Goal: Task Accomplishment & Management: Complete application form

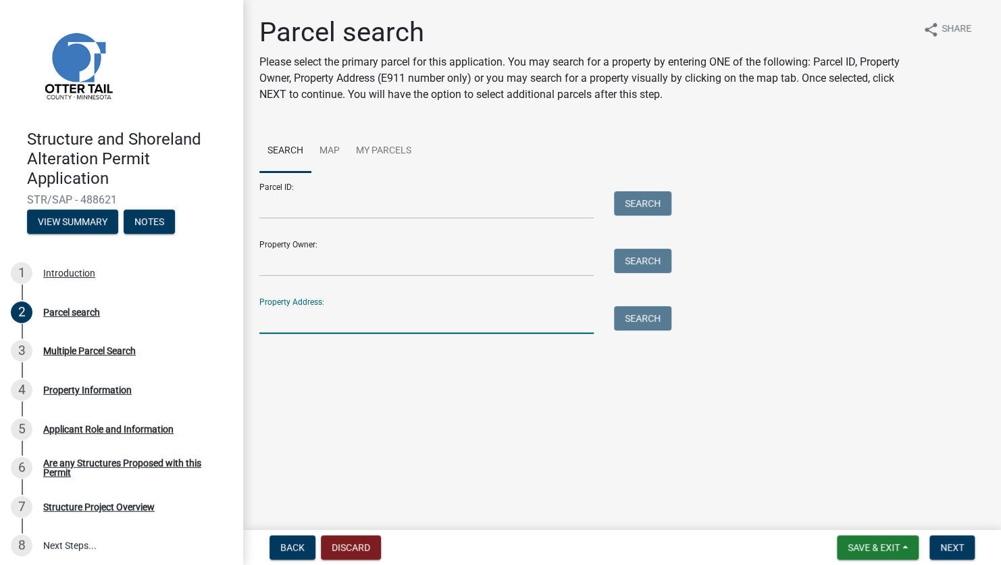
click at [459, 324] on input "Property Address:" at bounding box center [426, 320] width 334 height 28
type input "32706"
click at [647, 320] on button "Search" at bounding box center [642, 318] width 57 height 24
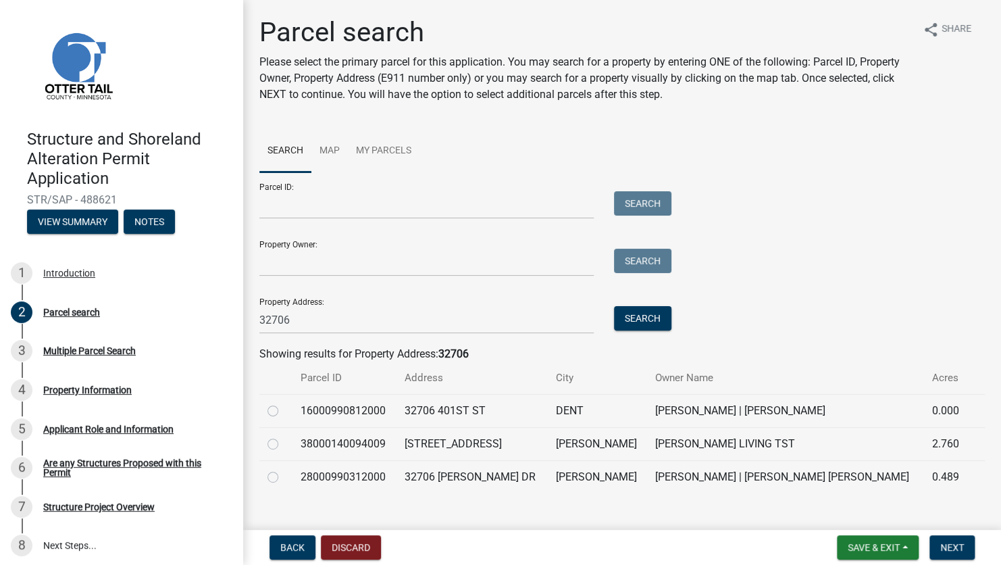
click at [284, 469] on label at bounding box center [284, 469] width 0 height 0
click at [284, 476] on input "radio" at bounding box center [288, 473] width 9 height 9
radio input "true"
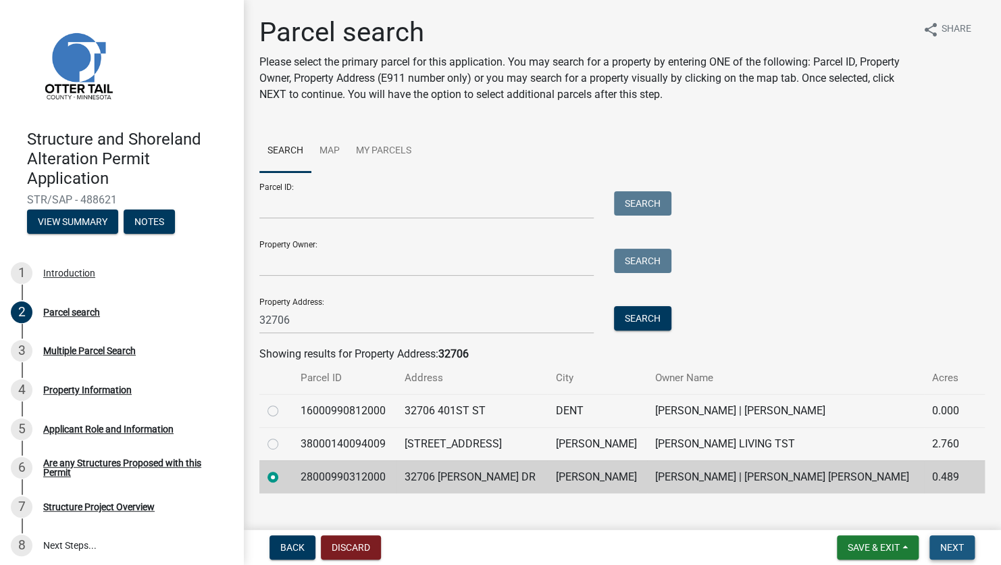
click at [951, 546] on span "Next" at bounding box center [952, 547] width 24 height 11
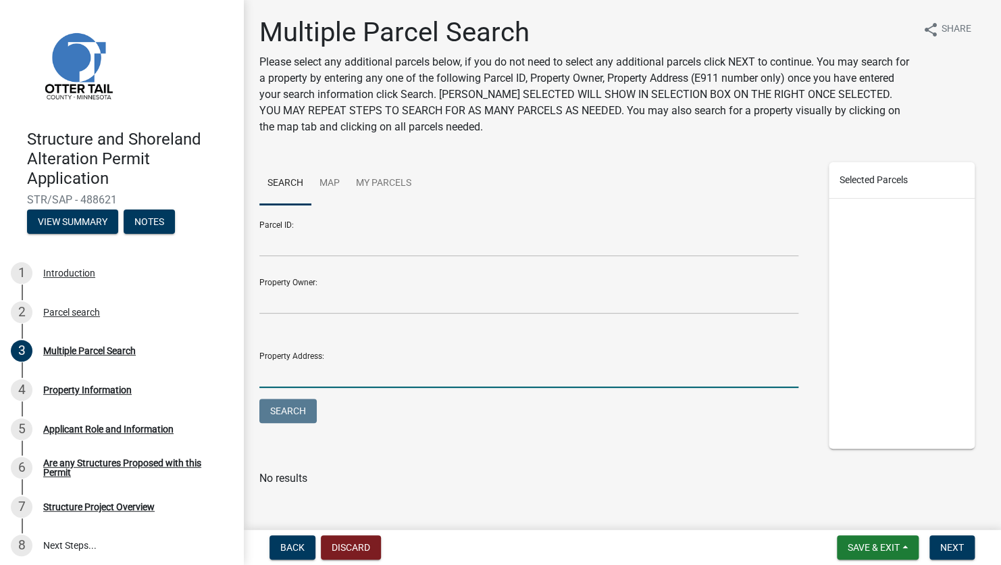
click at [316, 364] on input "Property Address:" at bounding box center [528, 374] width 539 height 28
click at [948, 540] on button "Next" at bounding box center [952, 547] width 45 height 24
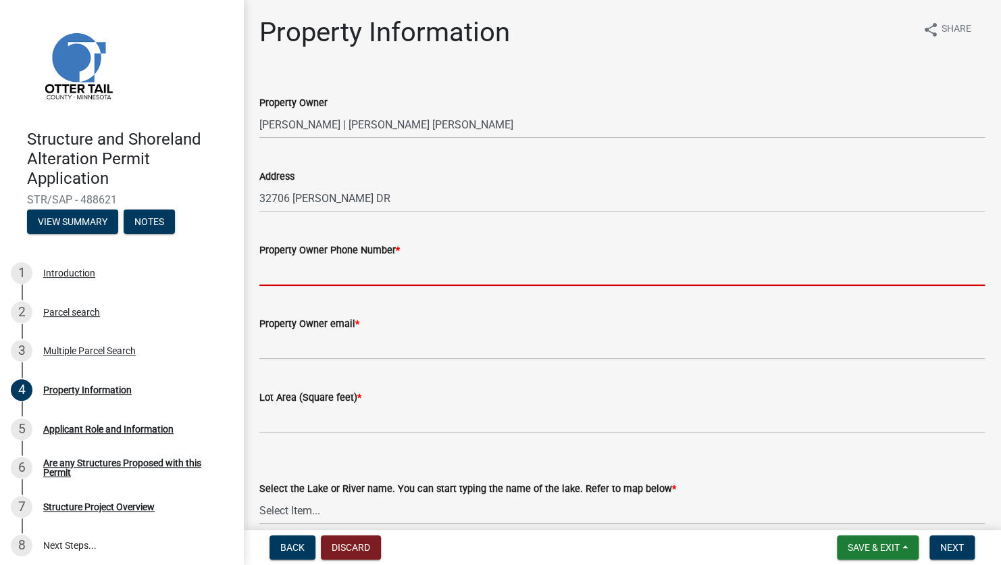
click at [345, 280] on input "Property Owner Phone Number *" at bounding box center [622, 272] width 726 height 28
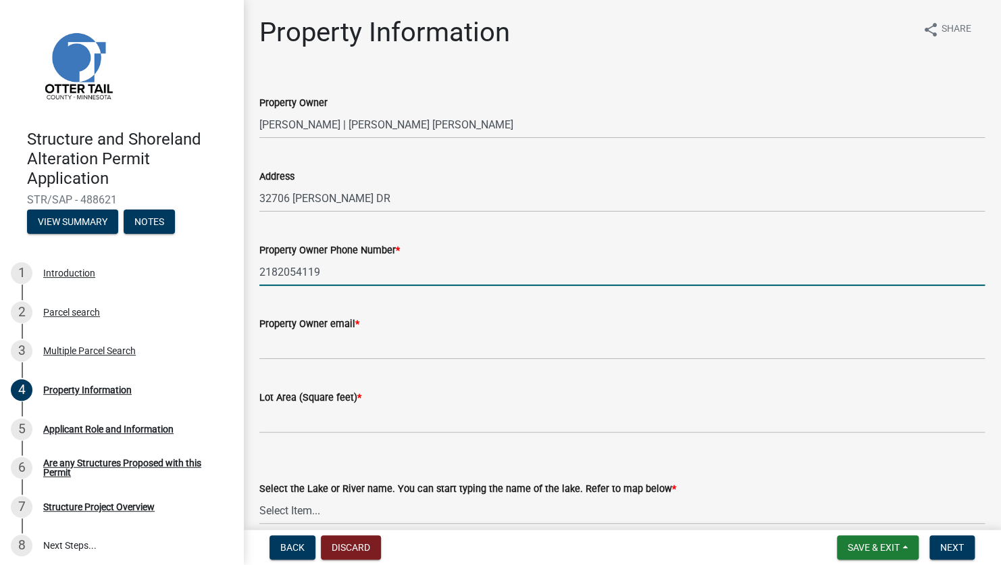
type input "2182054119"
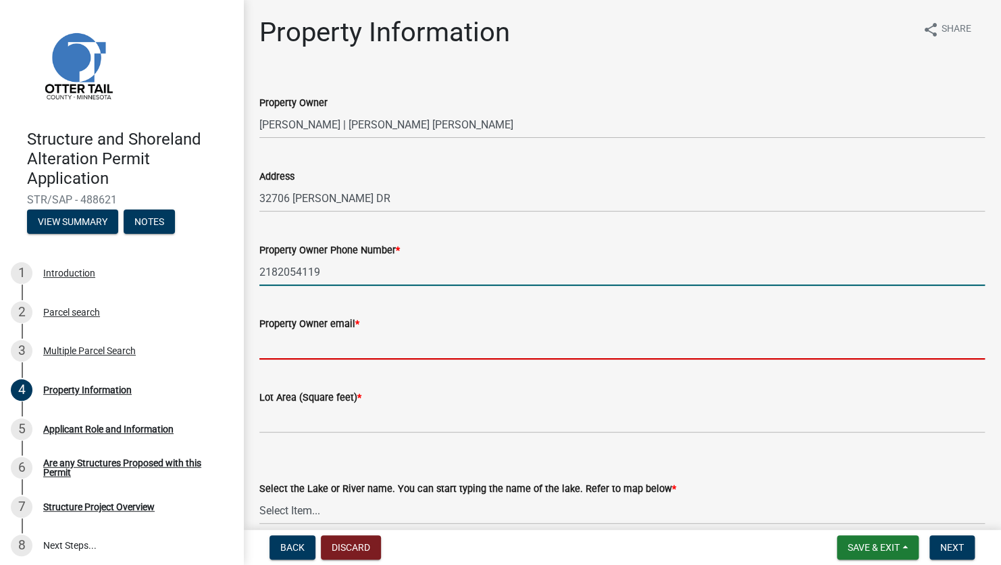
click at [349, 348] on input "Property Owner email *" at bounding box center [622, 346] width 726 height 28
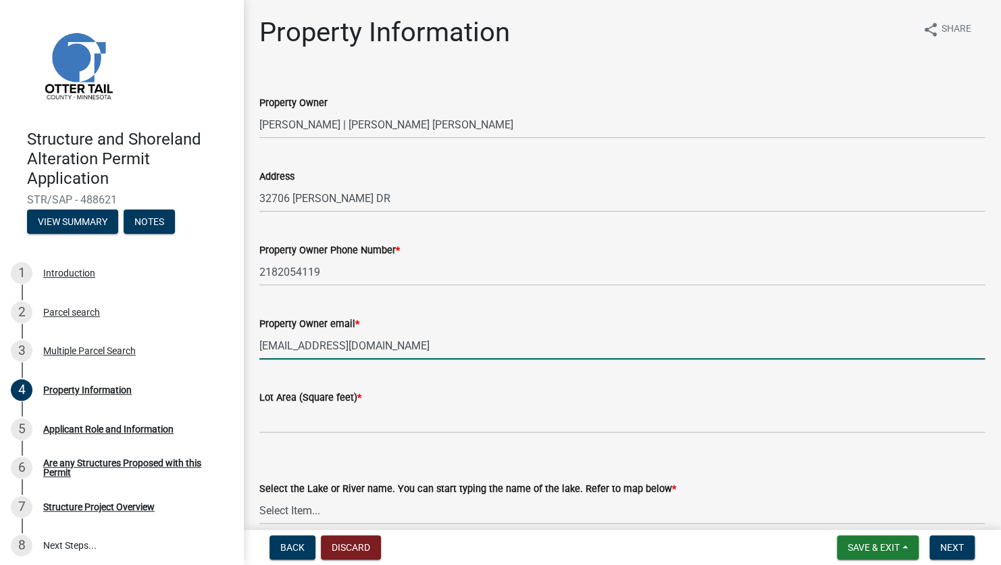
type input "[EMAIL_ADDRESS][DOMAIN_NAME]"
click at [280, 426] on input "text" at bounding box center [622, 419] width 726 height 28
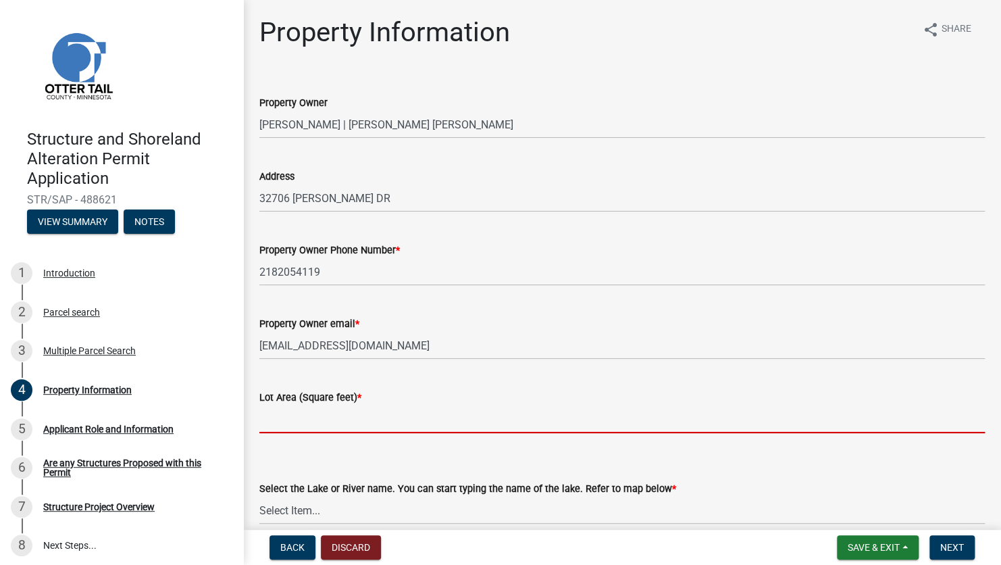
click at [311, 419] on input "text" at bounding box center [622, 419] width 726 height 28
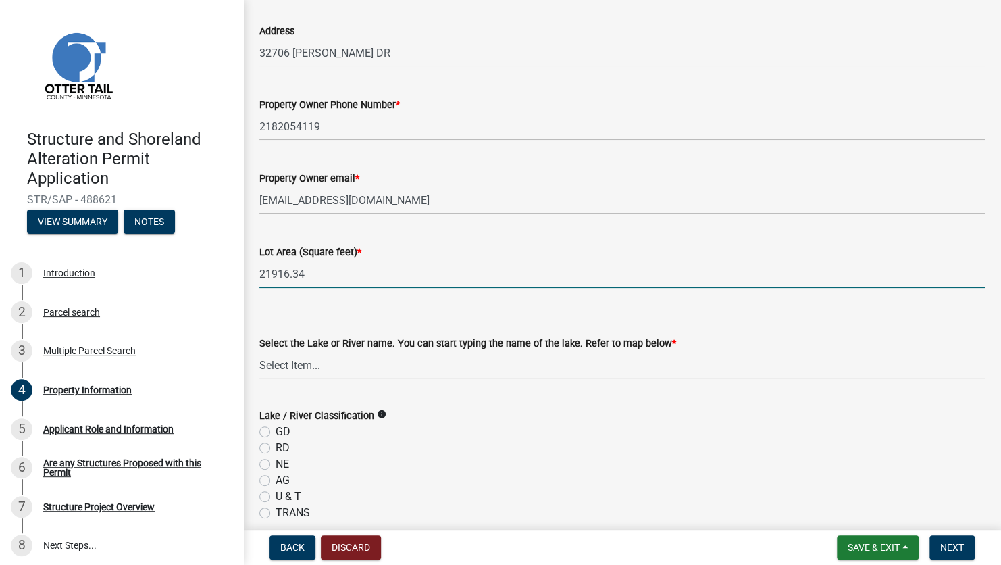
scroll to position [203, 0]
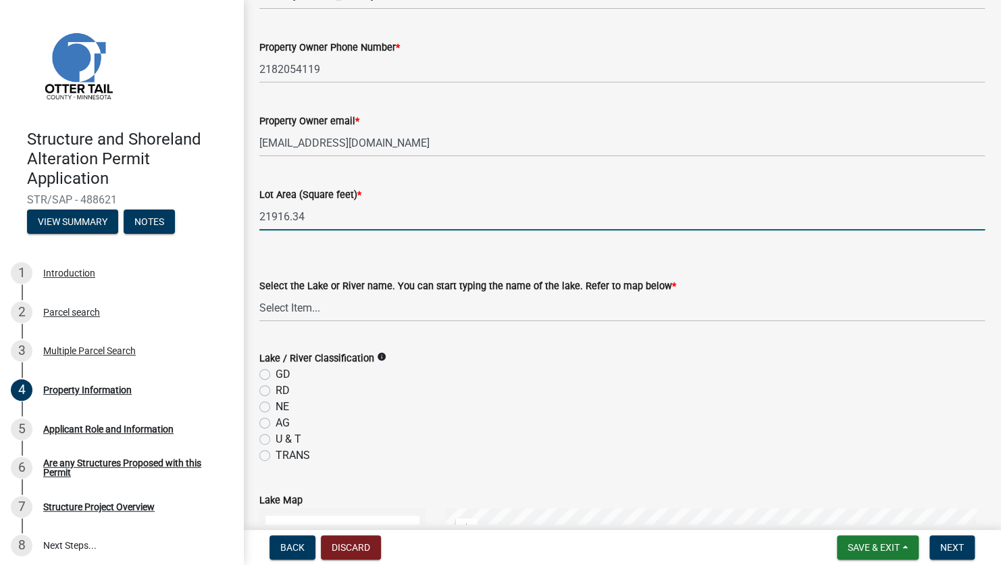
type input "21916.34"
click at [328, 308] on select "Select Item... None [PERSON_NAME] 56-031 [PERSON_NAME] 56-118 [PERSON_NAME] 56-…" at bounding box center [622, 308] width 726 height 28
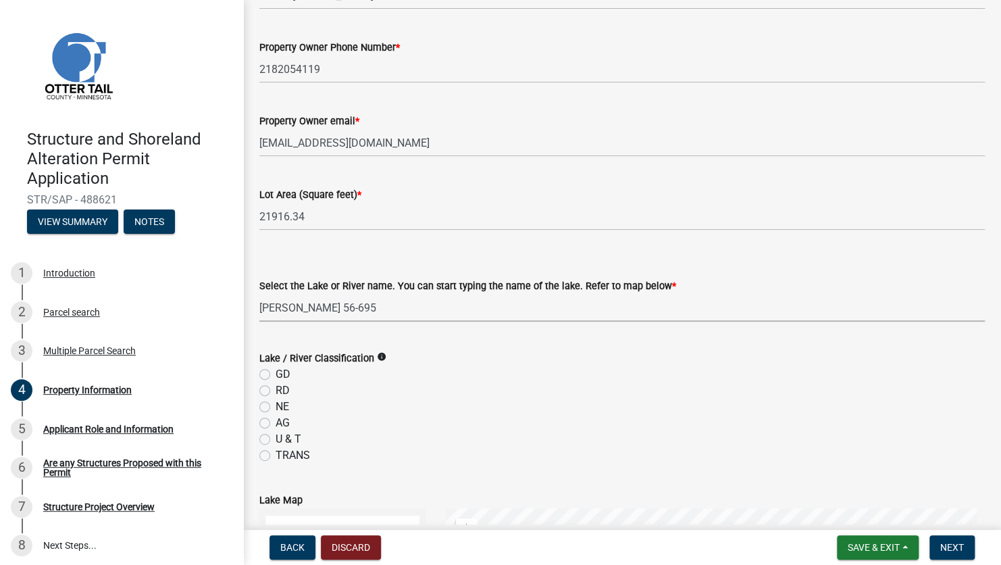
click at [259, 294] on select "Select Item... None [PERSON_NAME] 56-031 [PERSON_NAME] 56-118 [PERSON_NAME] 56-…" at bounding box center [622, 308] width 726 height 28
select select "bb1cd4a3-c096-45c2-abb8-859270d3e0fe"
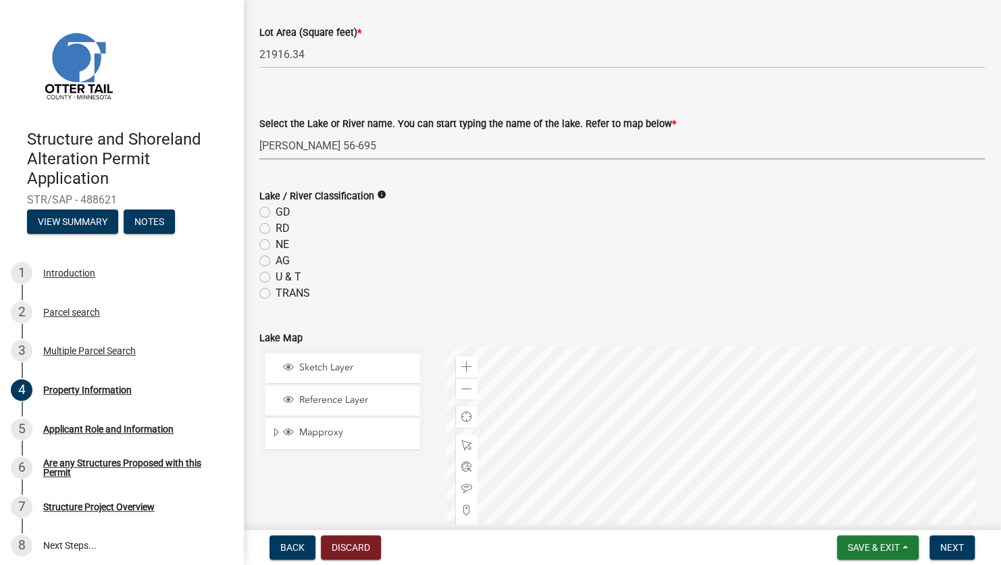
scroll to position [405, 0]
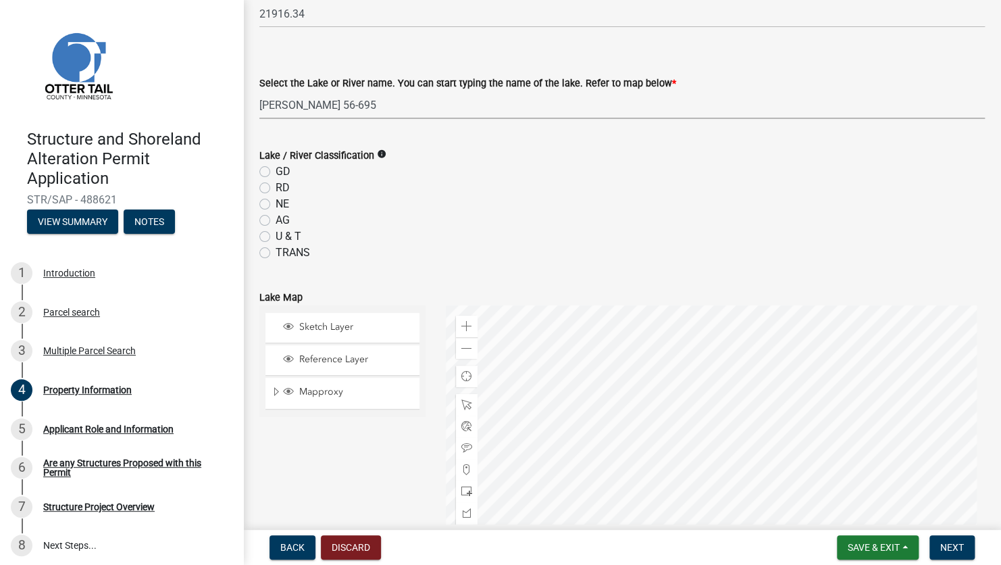
click at [276, 186] on label "RD" at bounding box center [283, 188] width 14 height 16
click at [276, 186] on input "RD" at bounding box center [280, 184] width 9 height 9
radio input "true"
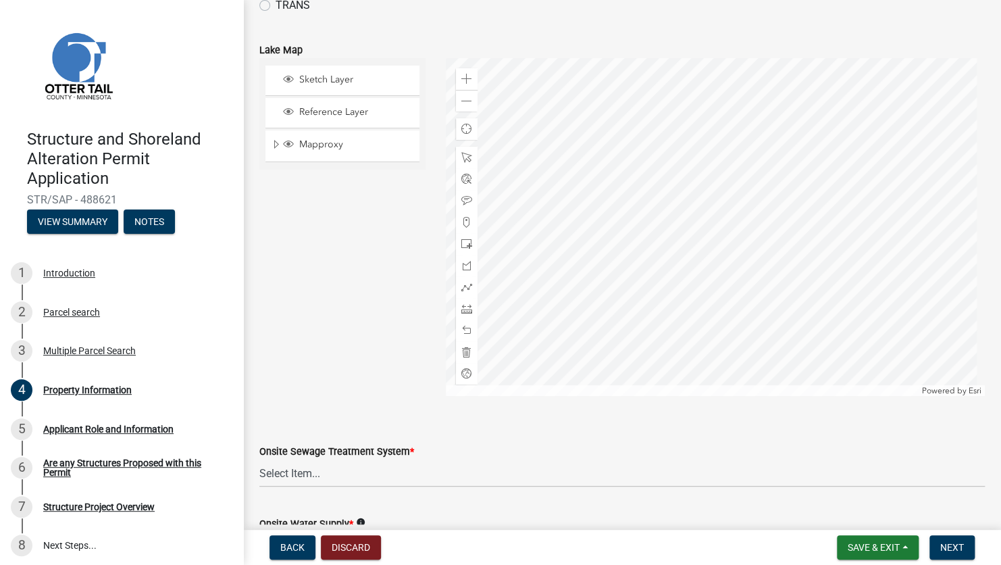
scroll to position [847, 0]
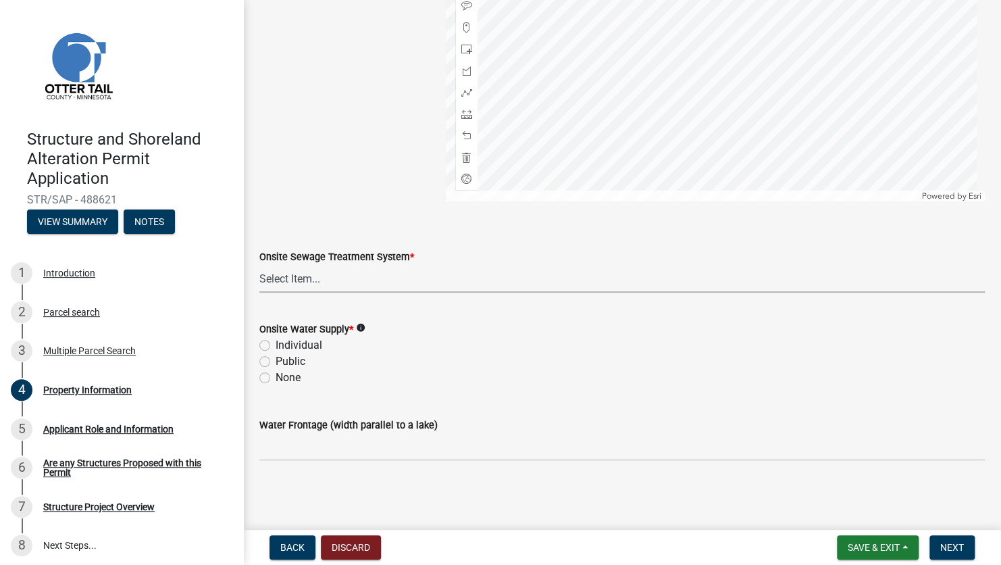
click at [382, 281] on select "Select Item... L&R Certificate of Compliance within 5yrs Compliance Inspection …" at bounding box center [622, 279] width 726 height 28
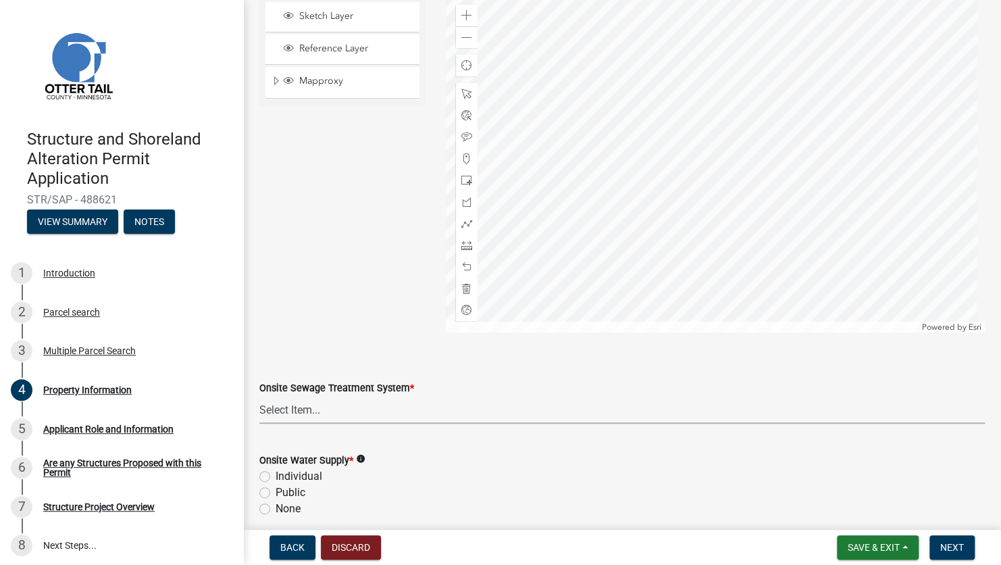
scroll to position [712, 0]
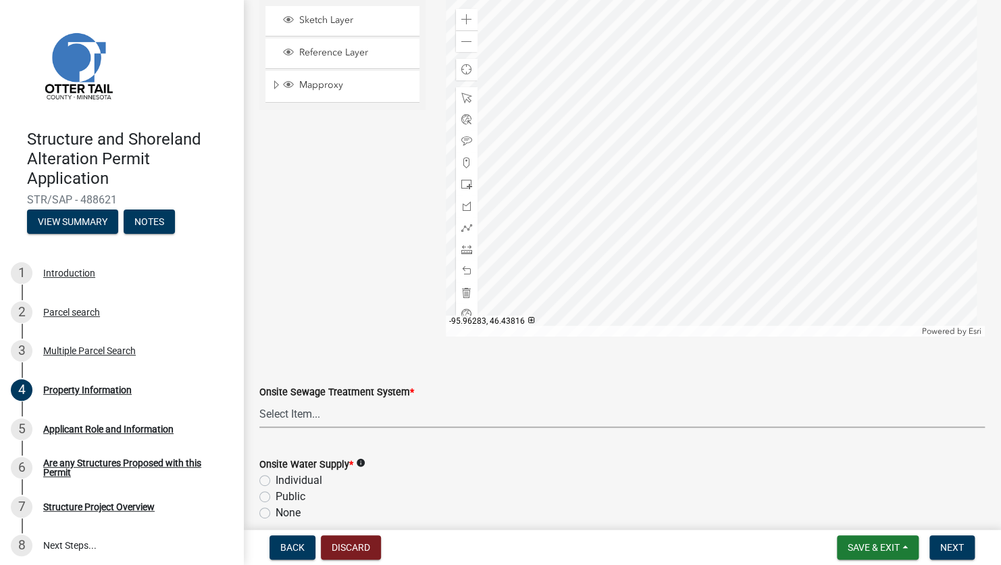
click at [274, 417] on select "Select Item... L&R Certificate of Compliance within 5yrs Compliance Inspection …" at bounding box center [622, 414] width 726 height 28
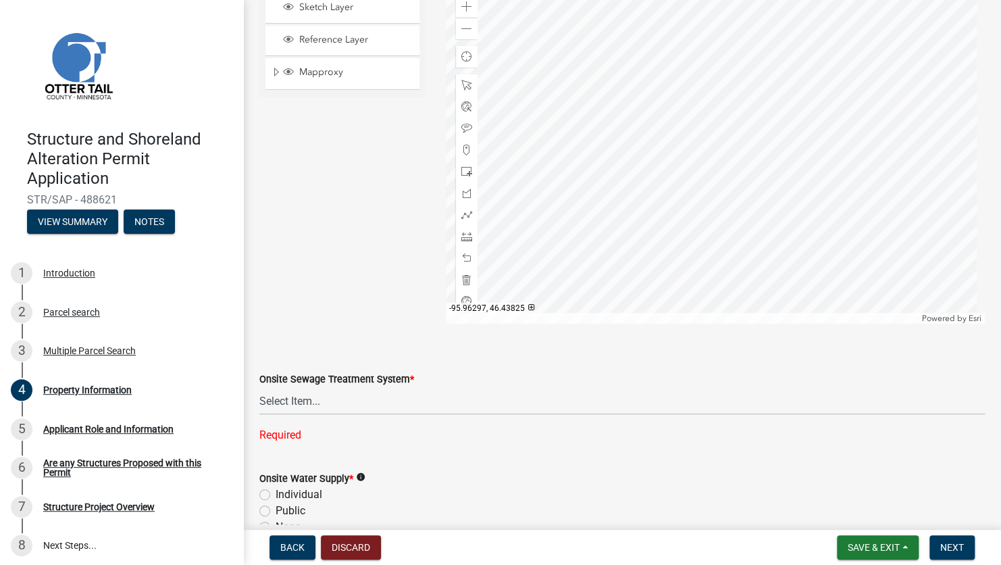
scroll to position [874, 0]
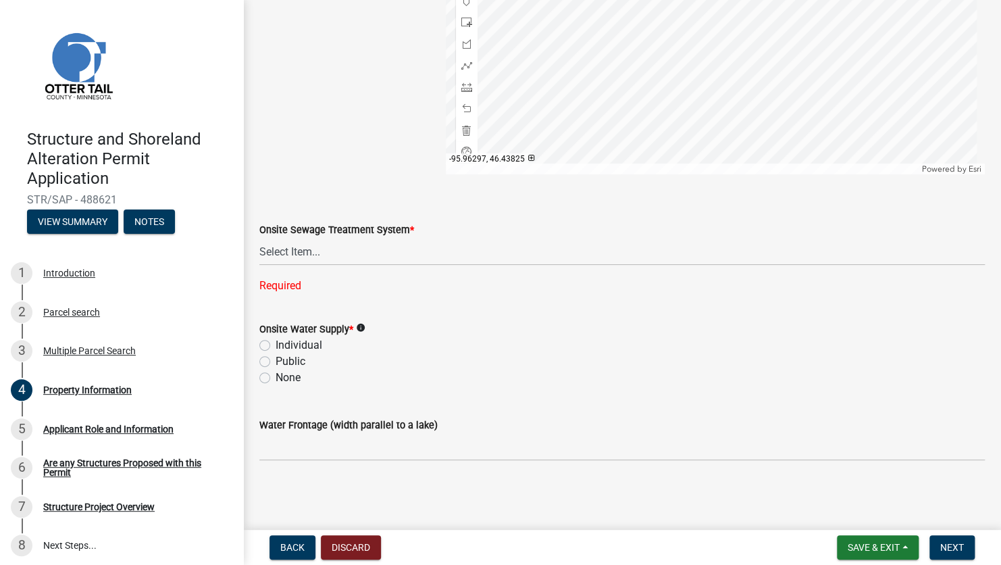
click at [290, 378] on label "None" at bounding box center [288, 378] width 25 height 16
click at [284, 378] on input "None" at bounding box center [280, 374] width 9 height 9
radio input "true"
click at [276, 346] on label "Individual" at bounding box center [299, 345] width 47 height 16
click at [276, 346] on input "Individual" at bounding box center [280, 341] width 9 height 9
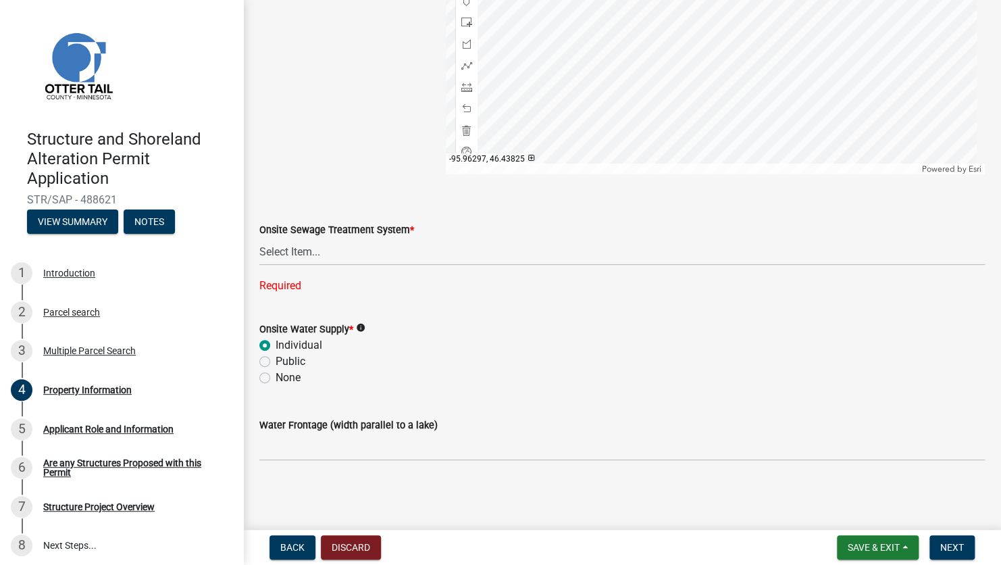
radio input "true"
click at [297, 244] on select "Select Item... L&R Certificate of Compliance within 5yrs Compliance Inspection …" at bounding box center [622, 252] width 726 height 28
click at [259, 264] on select "Select Item... L&R Certificate of Compliance within 5yrs Compliance Inspection …" at bounding box center [622, 252] width 726 height 28
select select "9233bc03-43b7-4bc3-a622-0f4482adc204"
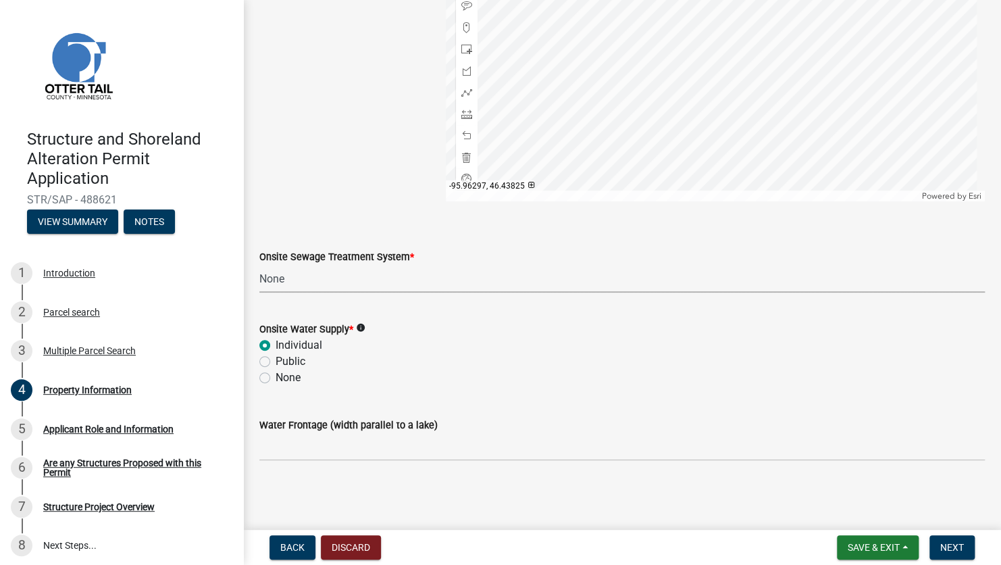
scroll to position [847, 0]
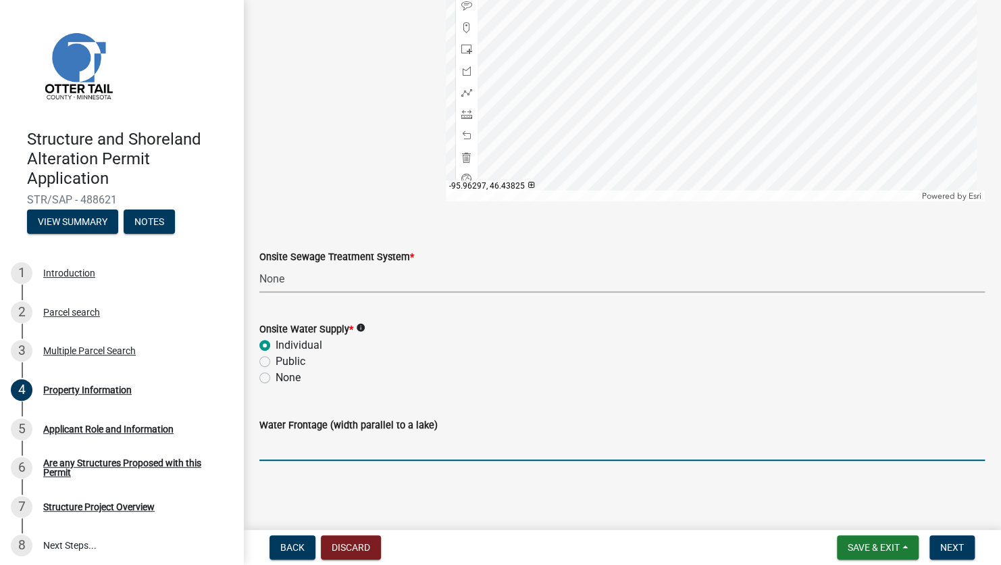
click at [343, 451] on input "Water Frontage (width parallel to a lake)" at bounding box center [622, 447] width 726 height 28
click at [635, 380] on div "None" at bounding box center [622, 378] width 726 height 16
click at [288, 453] on input "Water Frontage (width parallel to a lake)" at bounding box center [622, 447] width 726 height 28
type input "100"
click at [622, 467] on wm-data-entity-input "Water Frontage (width parallel to a lake) 100" at bounding box center [622, 435] width 726 height 74
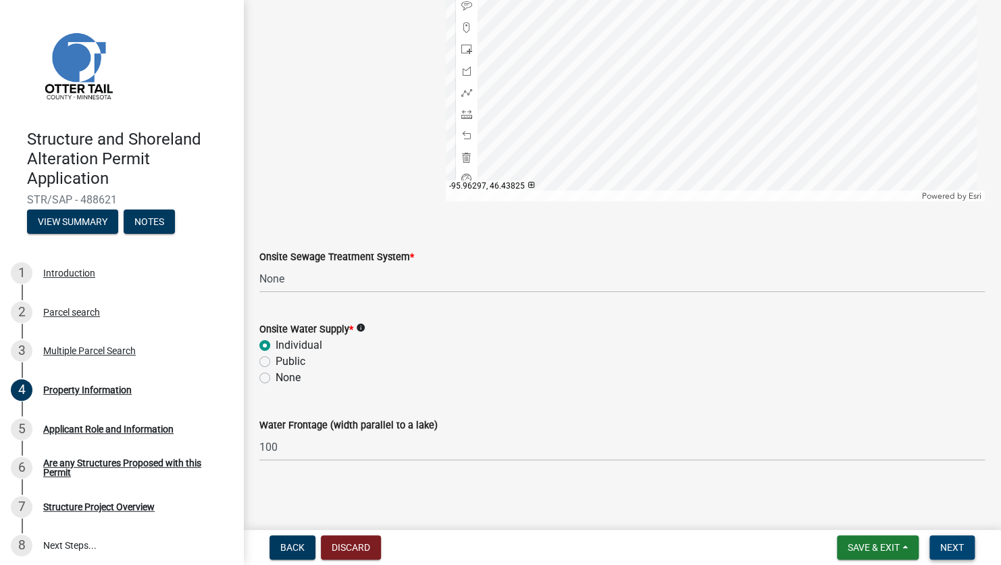
click at [951, 549] on span "Next" at bounding box center [952, 547] width 24 height 11
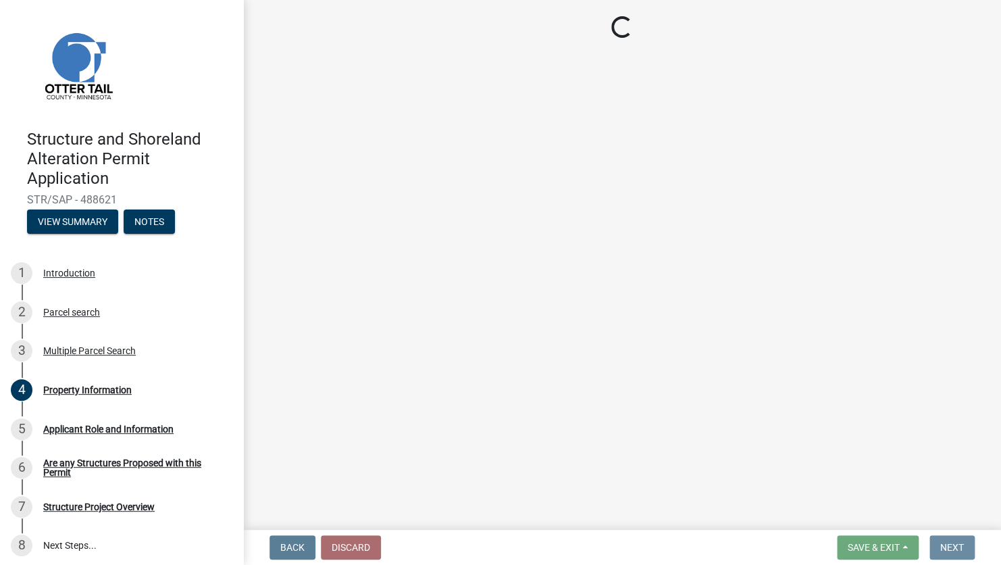
scroll to position [0, 0]
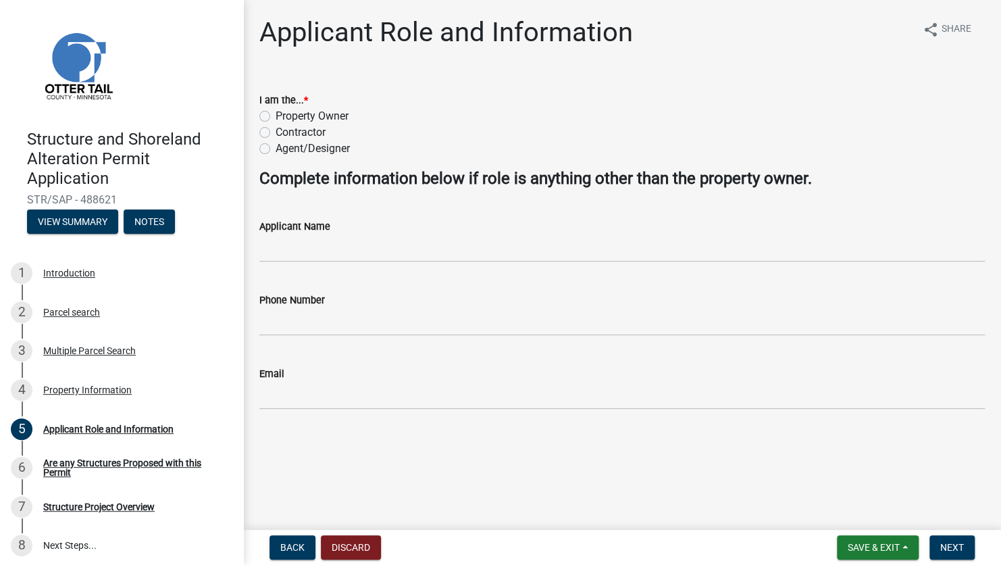
click at [276, 132] on label "Contractor" at bounding box center [301, 132] width 50 height 16
click at [276, 132] on input "Contractor" at bounding box center [280, 128] width 9 height 9
radio input "true"
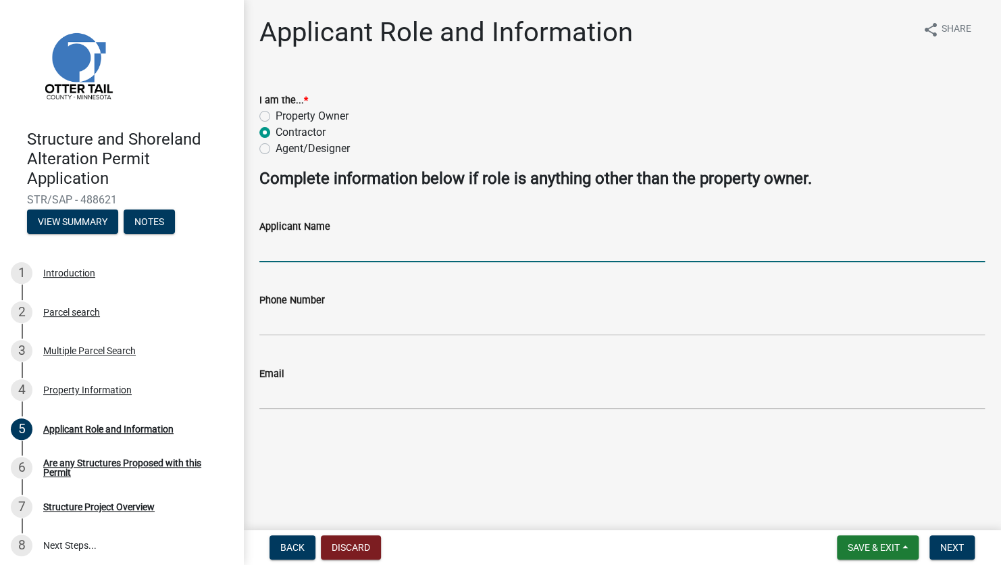
click at [284, 255] on input "Applicant Name" at bounding box center [622, 248] width 726 height 28
click at [340, 253] on input "Applicant Name" at bounding box center [622, 248] width 726 height 28
type input "[PERSON_NAME]"
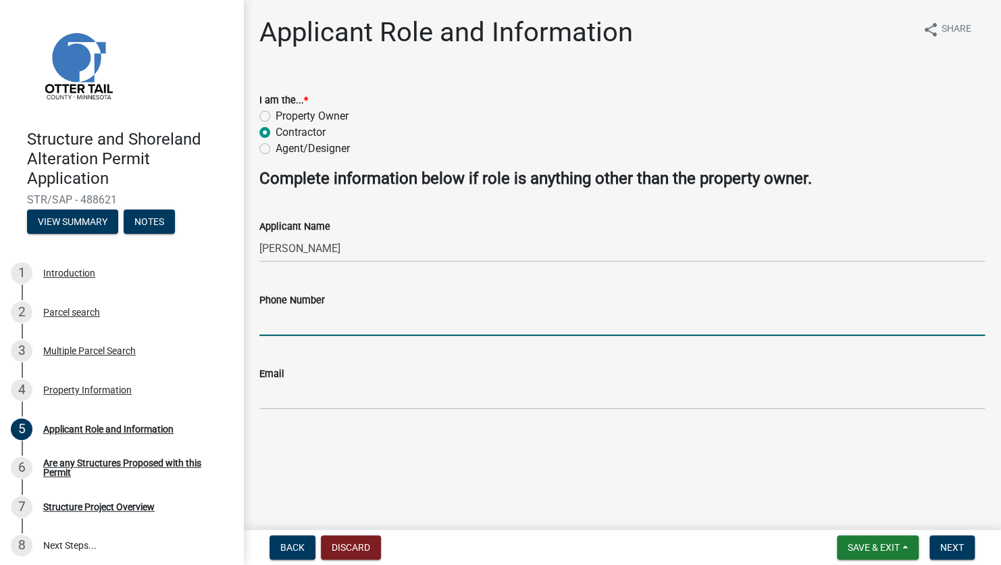
click at [317, 328] on input "Phone Number" at bounding box center [622, 322] width 726 height 28
type input "2182051073"
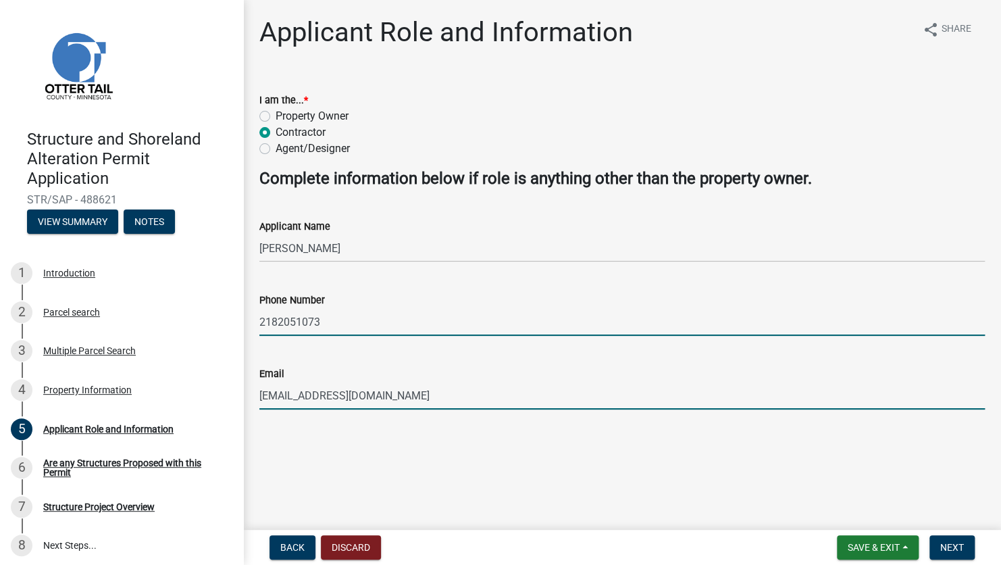
click at [403, 397] on input "[EMAIL_ADDRESS][DOMAIN_NAME]" at bounding box center [622, 396] width 726 height 28
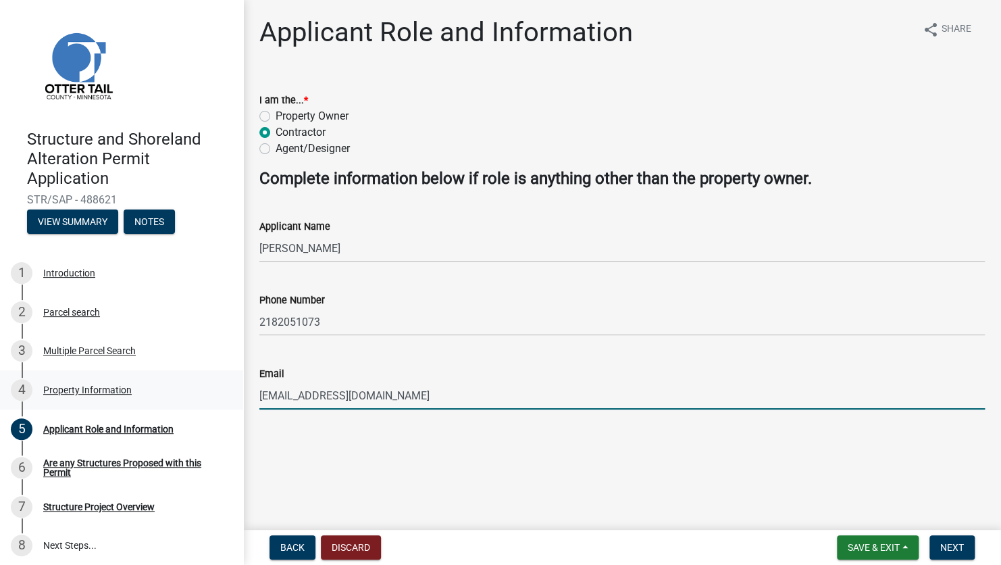
drag, startPoint x: 403, startPoint y: 397, endPoint x: 224, endPoint y: 403, distance: 179.1
click at [225, 403] on div "Structure and Shoreland Alteration Permit Application STR/SAP - 488621 View Sum…" at bounding box center [500, 282] width 1001 height 565
type input "[EMAIL_ADDRESS][DOMAIN_NAME]"
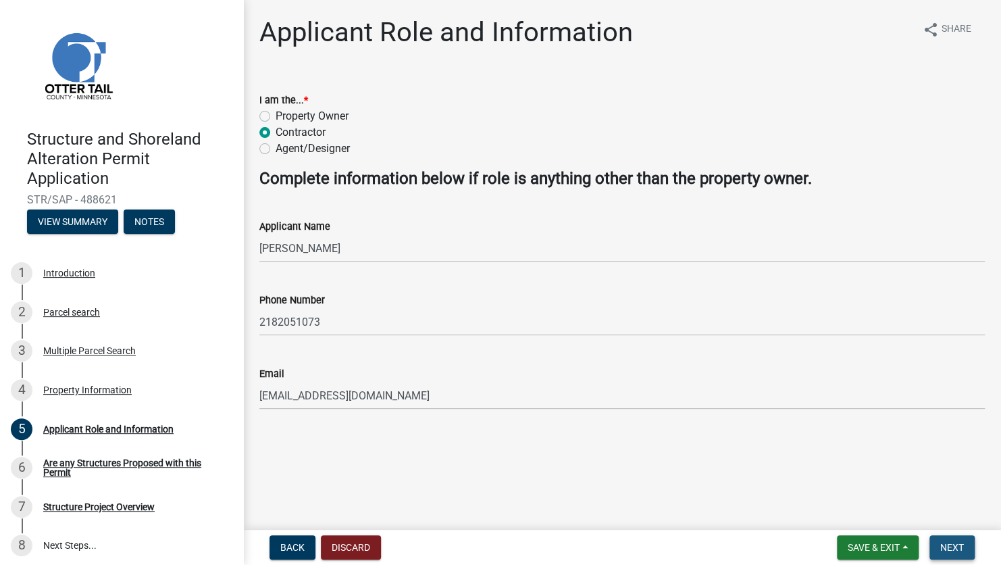
click at [950, 547] on span "Next" at bounding box center [952, 547] width 24 height 11
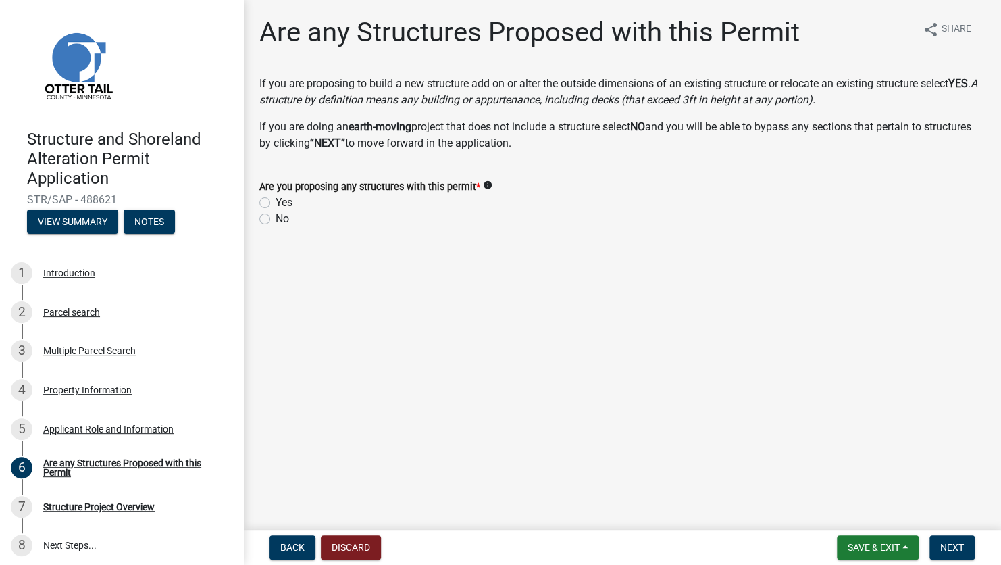
click at [276, 220] on label "No" at bounding box center [283, 219] width 14 height 16
click at [276, 220] on input "No" at bounding box center [280, 215] width 9 height 9
radio input "true"
click at [940, 546] on span "Next" at bounding box center [952, 547] width 24 height 11
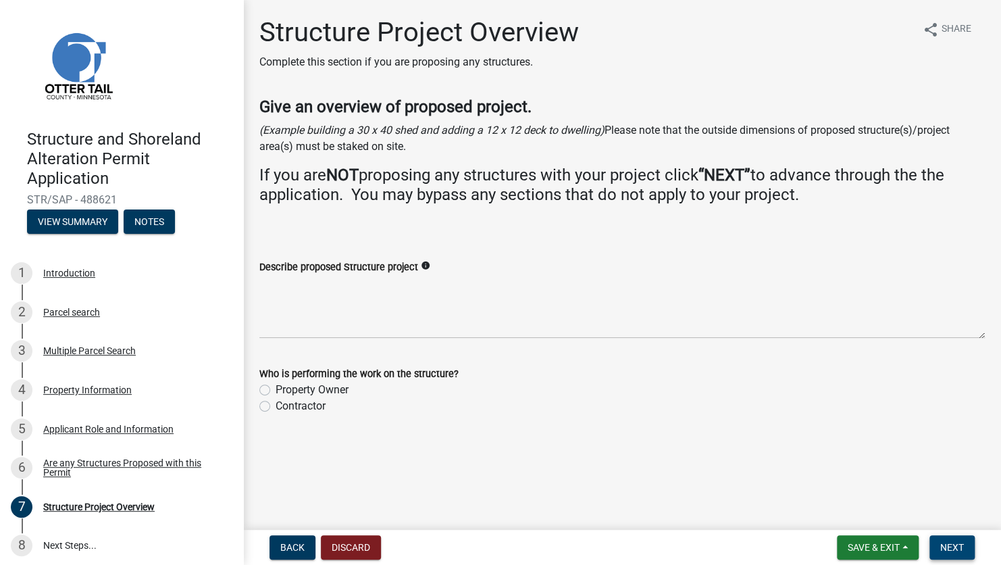
click at [950, 543] on span "Next" at bounding box center [952, 547] width 24 height 11
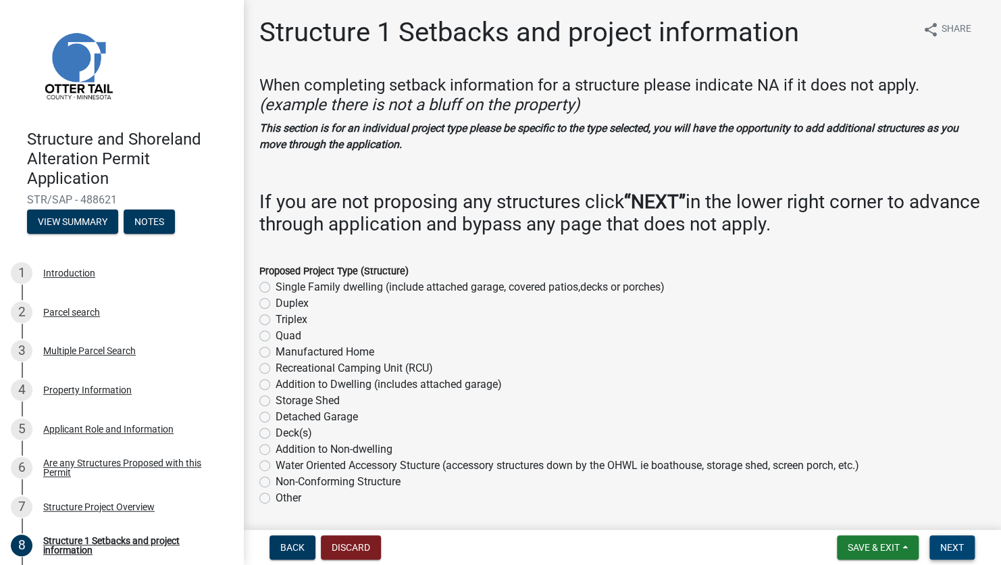
click at [948, 550] on span "Next" at bounding box center [952, 547] width 24 height 11
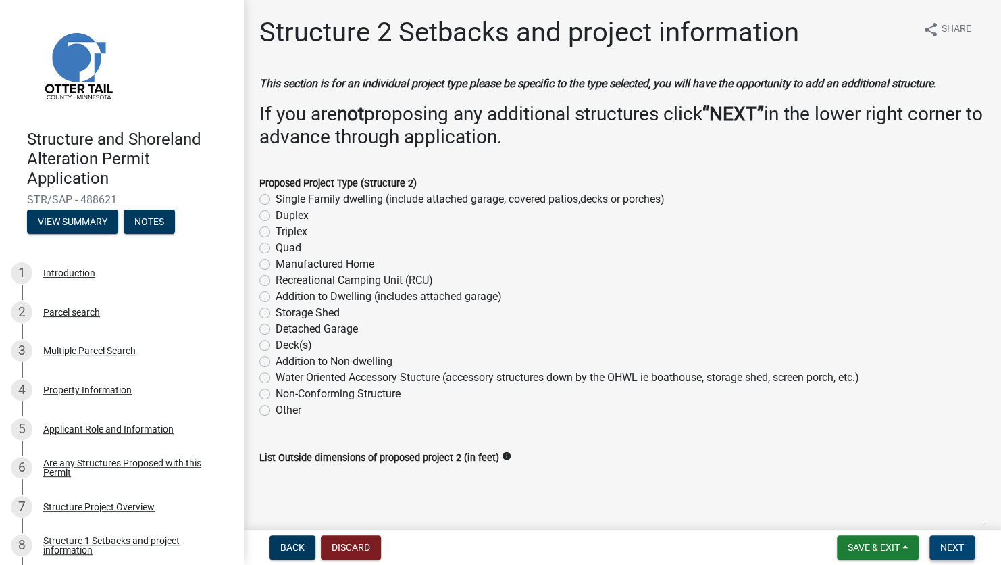
click at [951, 549] on span "Next" at bounding box center [952, 547] width 24 height 11
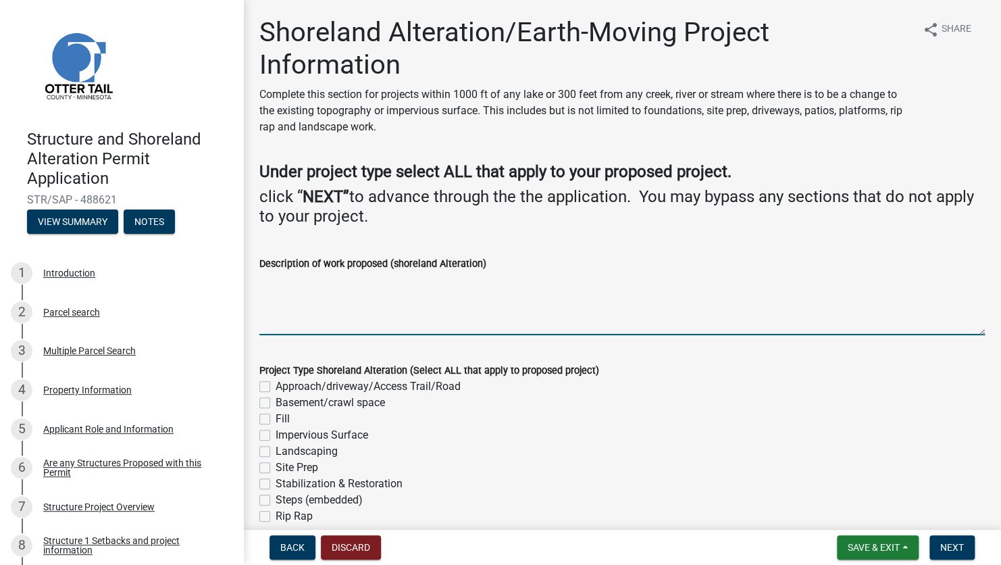
click at [441, 307] on textarea "Description of work proposed (shoreland Alteration)" at bounding box center [622, 303] width 726 height 63
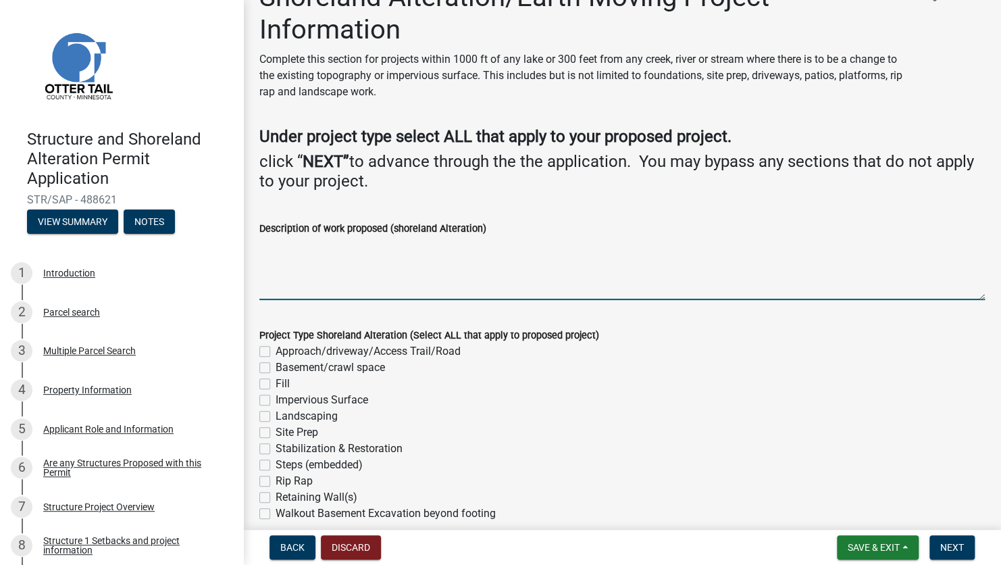
scroll to position [68, 0]
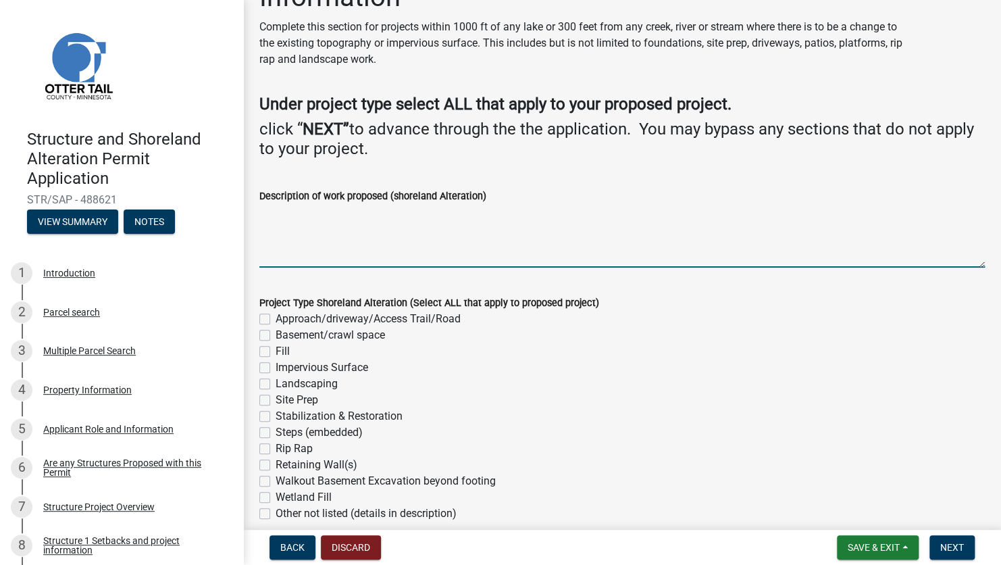
click at [276, 451] on label "Rip Rap" at bounding box center [294, 448] width 37 height 16
click at [276, 449] on input "Rip Rap" at bounding box center [280, 444] width 9 height 9
checkbox input "true"
checkbox input "false"
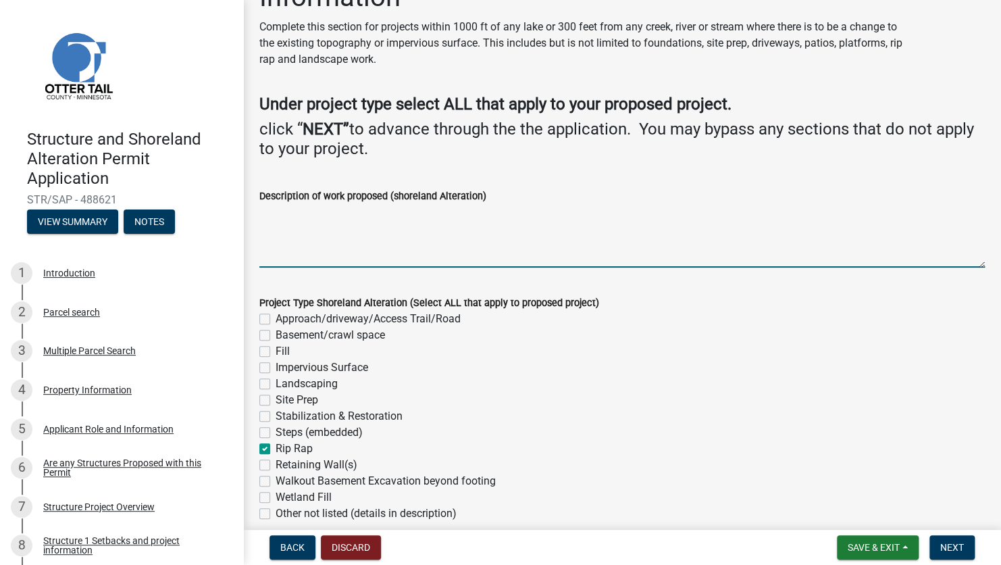
checkbox input "false"
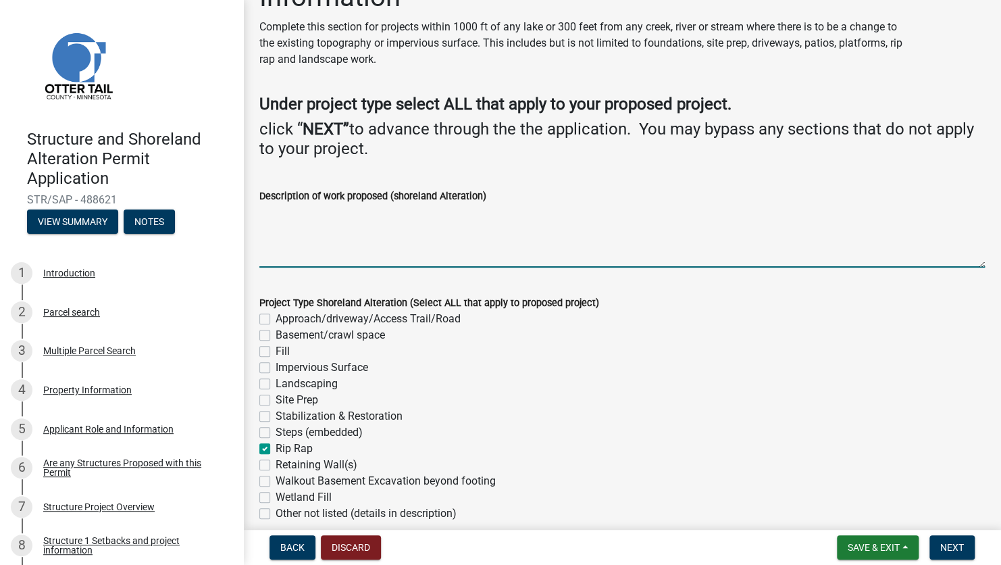
checkbox input "false"
checkbox input "true"
checkbox input "false"
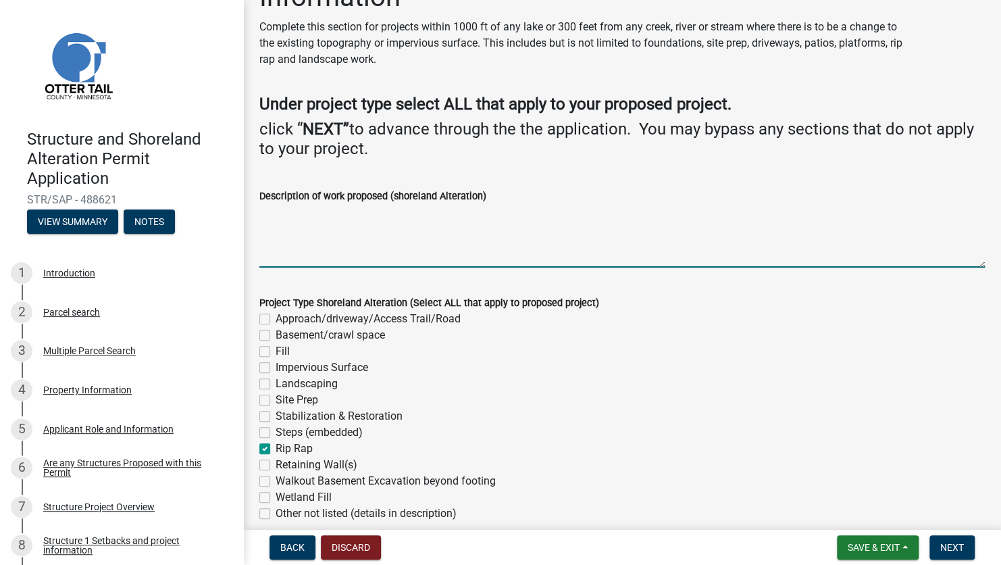
checkbox input "false"
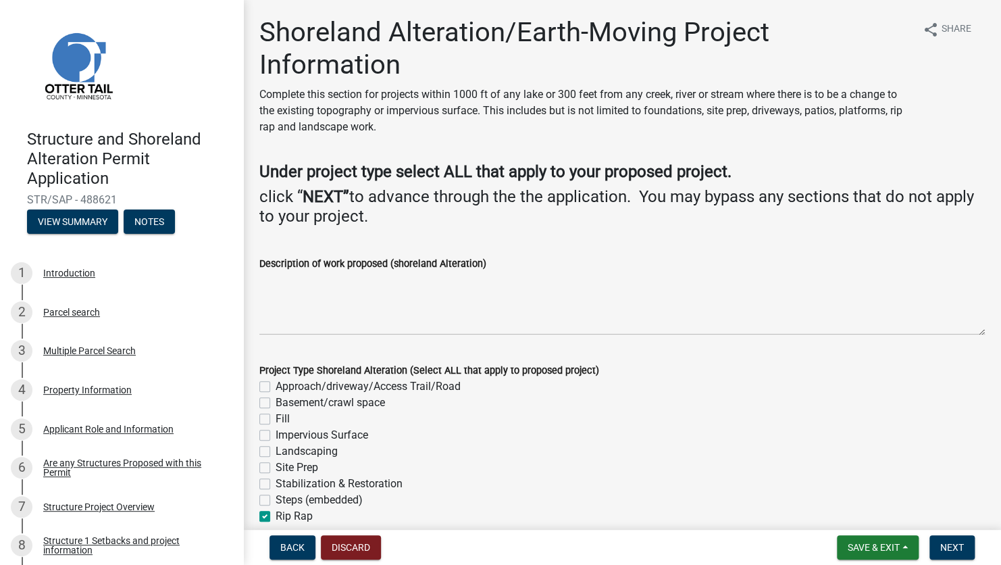
scroll to position [0, 0]
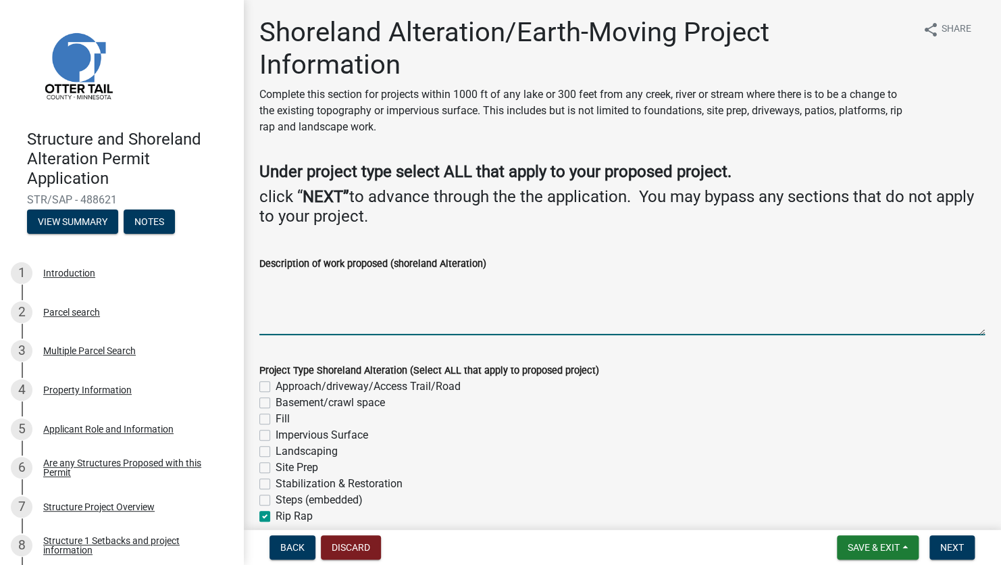
click at [323, 300] on textarea "Description of work proposed (shoreland Alteration)" at bounding box center [622, 303] width 726 height 63
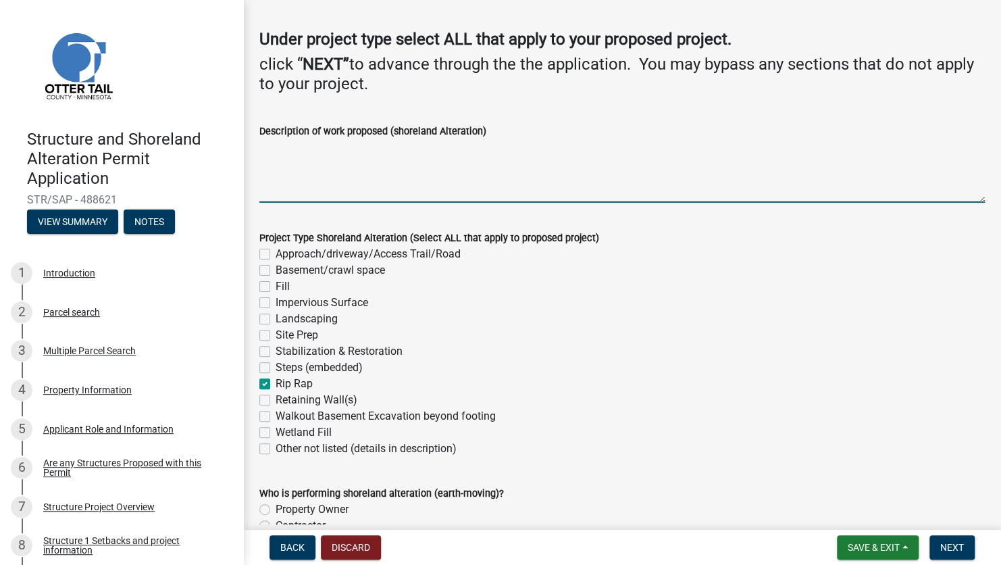
scroll to position [135, 0]
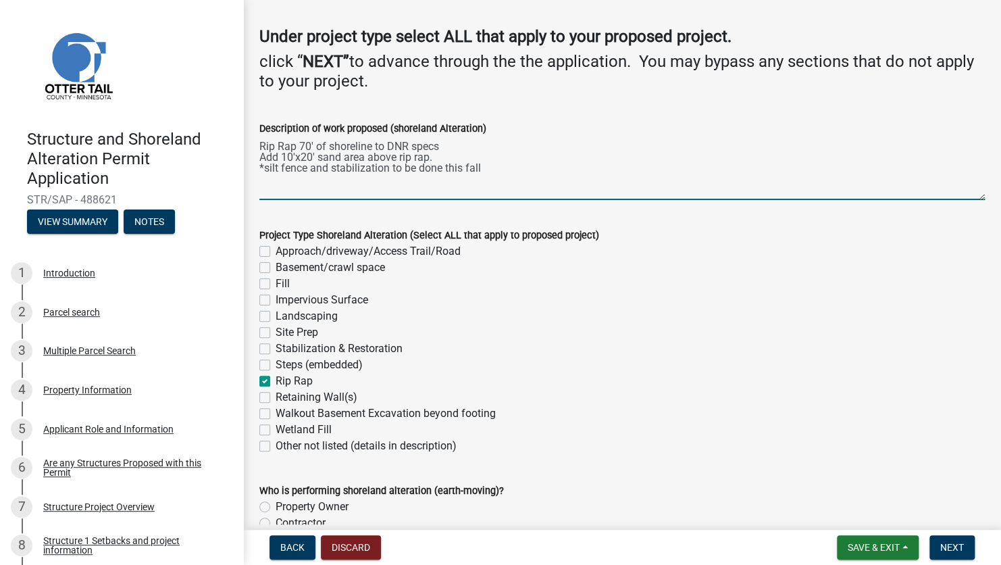
click at [305, 168] on textarea "Rip Rap 70' of shoreline to DNR specs Add 10'x20' sand area above rip rap. *sil…" at bounding box center [622, 167] width 726 height 63
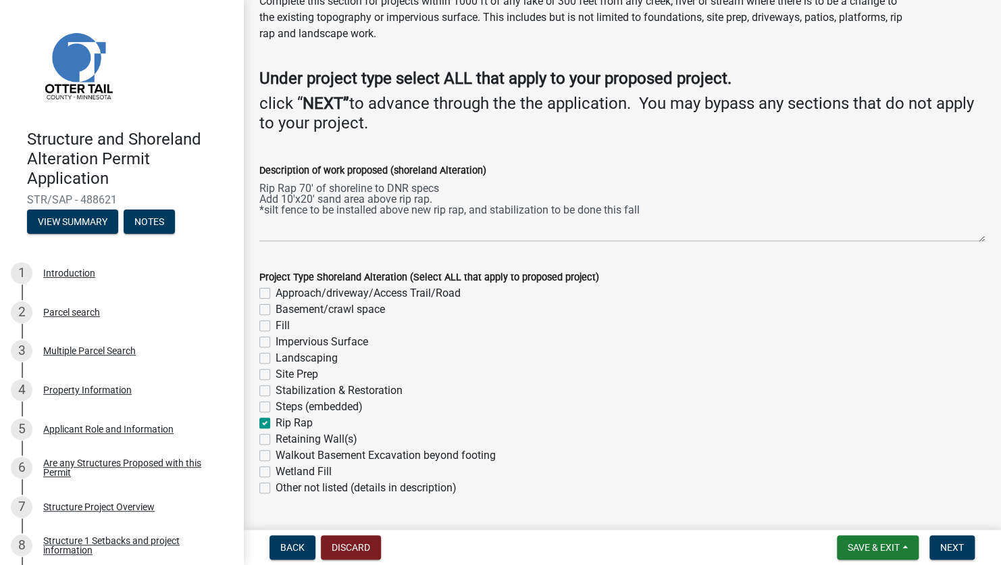
scroll to position [72, 0]
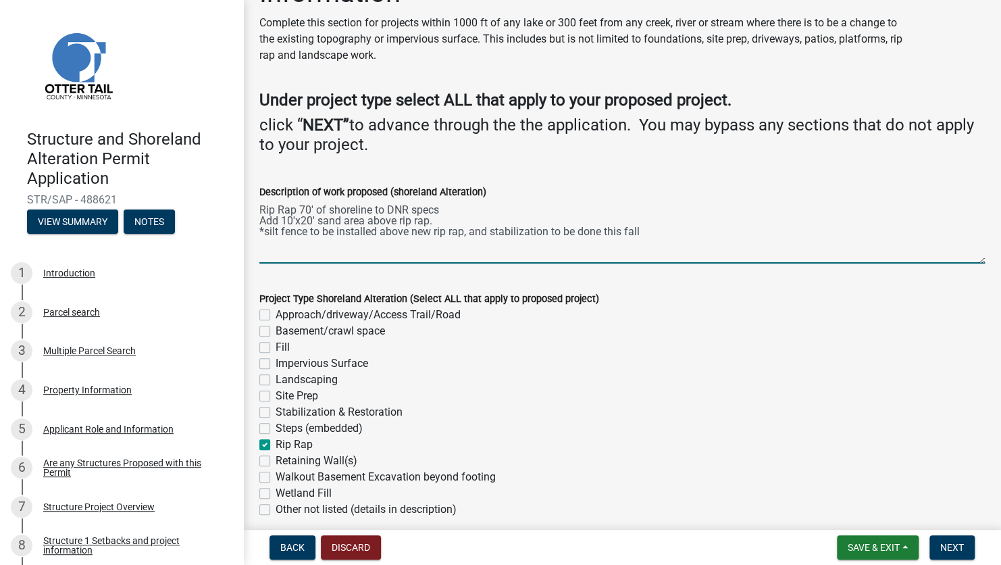
drag, startPoint x: 641, startPoint y: 230, endPoint x: 647, endPoint y: 238, distance: 10.1
click at [641, 230] on textarea "Rip Rap 70' of shoreline to DNR specs Add 10'x20' sand area above rip rap. *sil…" at bounding box center [622, 231] width 726 height 63
drag, startPoint x: 644, startPoint y: 234, endPoint x: 492, endPoint y: 233, distance: 151.3
click at [492, 233] on textarea "Rip Rap 70' of shoreline to DNR specs Add 10'x20' sand area above rip rap. *sil…" at bounding box center [622, 231] width 726 height 63
click at [508, 247] on textarea "Rip Rap 70' of shoreline to DNR specs Add 10'x20' sand area above rip rap. *sil…" at bounding box center [622, 231] width 726 height 63
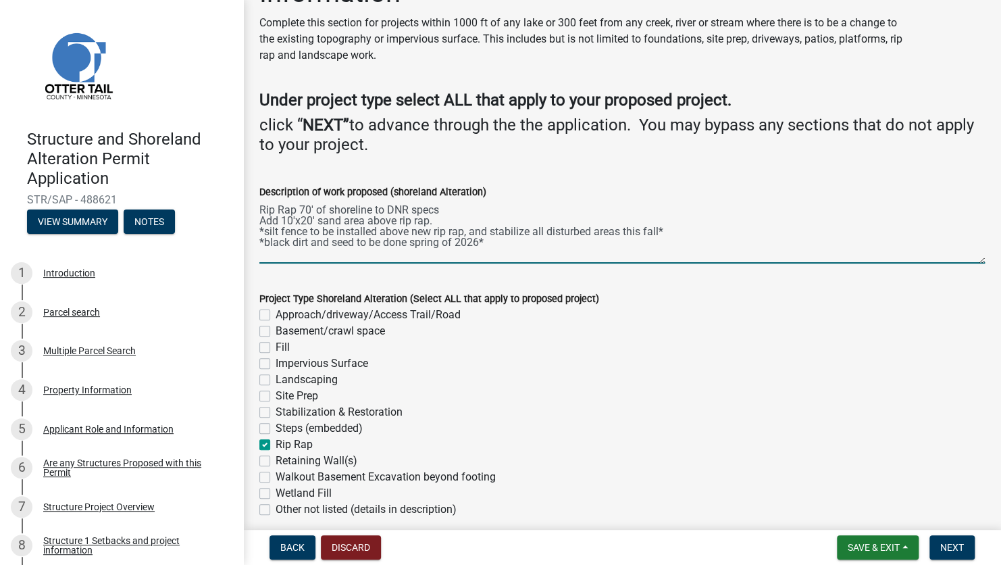
click at [661, 230] on textarea "Rip Rap 70' of shoreline to DNR specs Add 10'x20' sand area above rip rap. *sil…" at bounding box center [622, 231] width 726 height 63
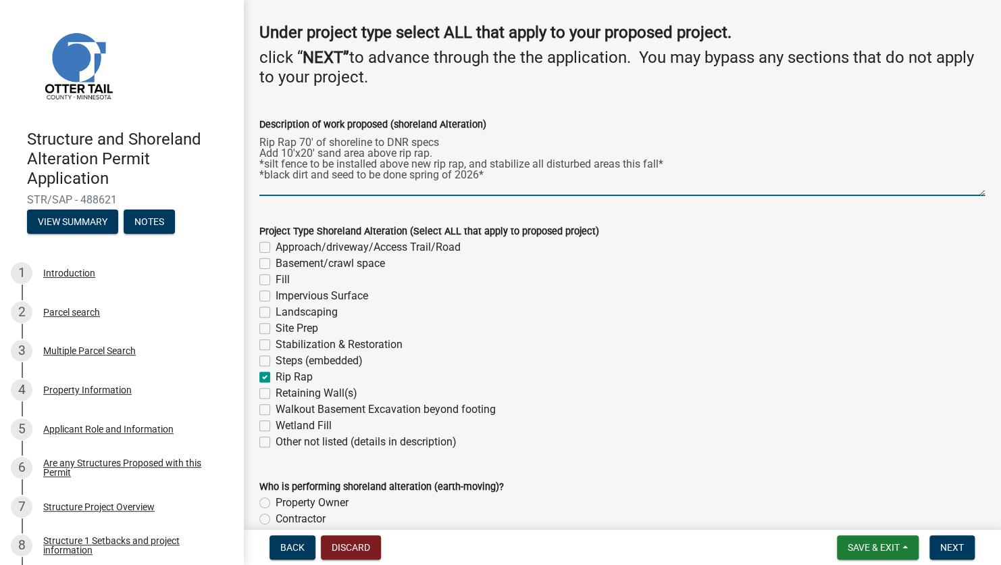
scroll to position [207, 0]
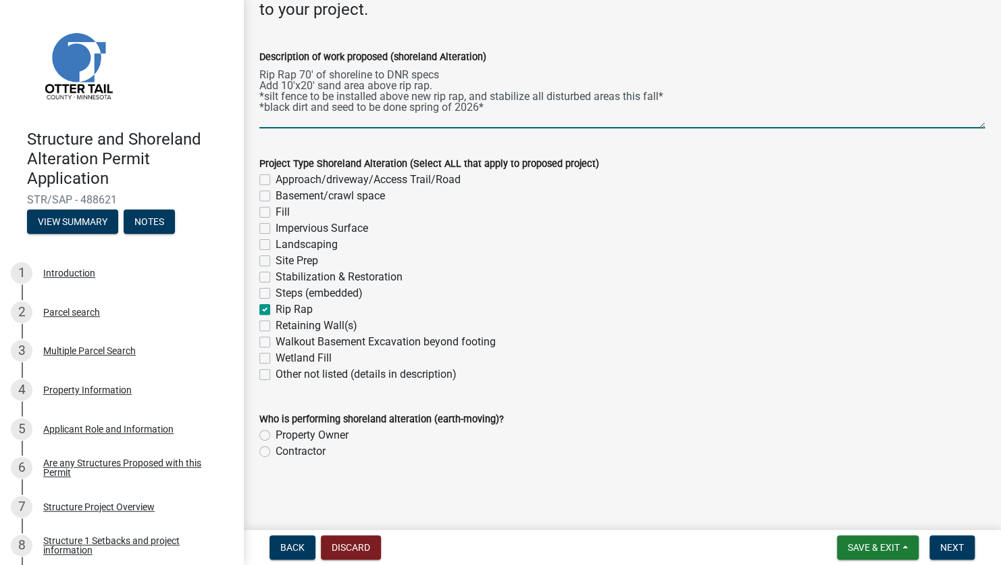
type textarea "Rip Rap 70' of shoreline to DNR specs Add 10'x20' sand area above rip rap. *sil…"
click at [276, 451] on label "Contractor" at bounding box center [301, 451] width 50 height 16
click at [276, 451] on input "Contractor" at bounding box center [280, 447] width 9 height 9
radio input "true"
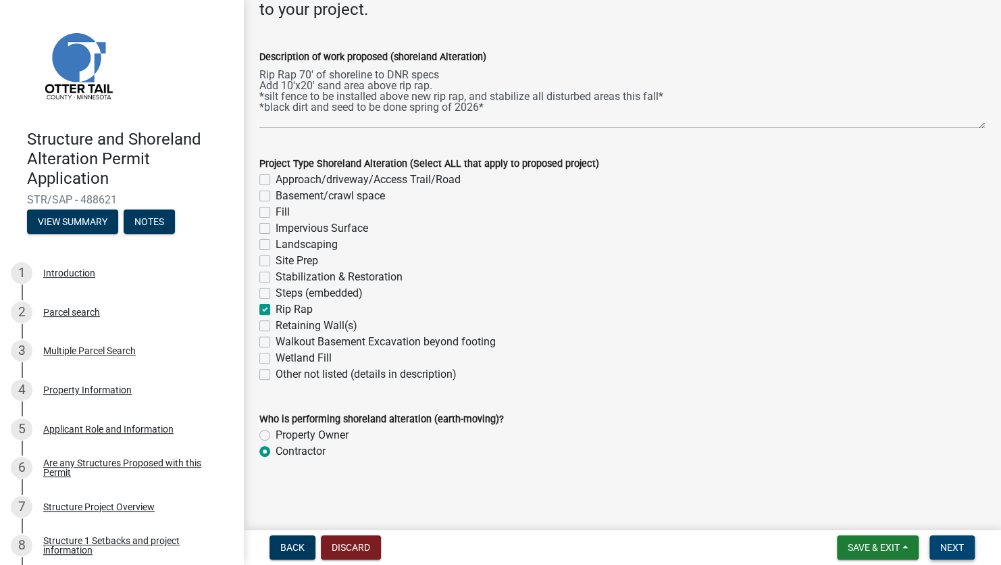
click at [956, 554] on button "Next" at bounding box center [952, 547] width 45 height 24
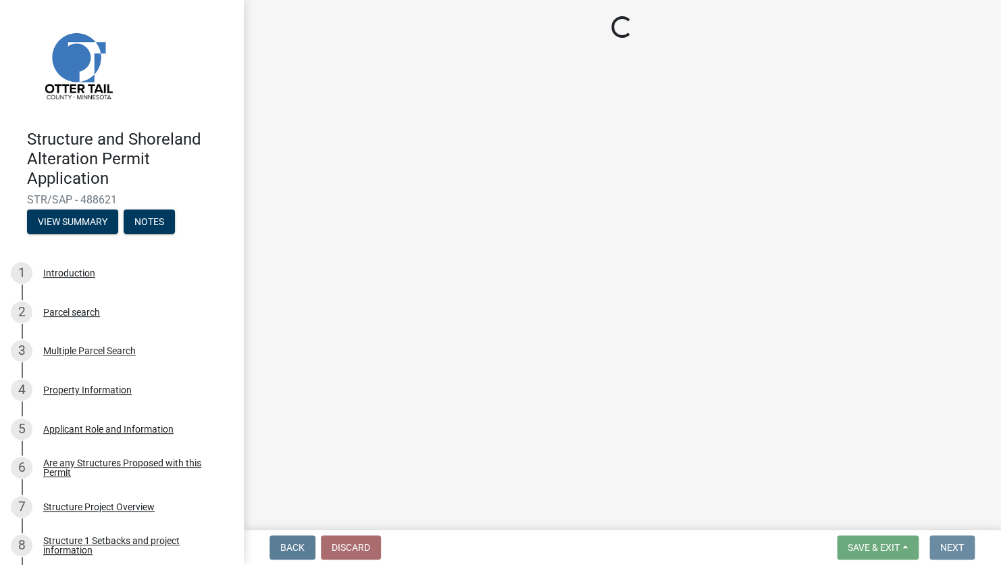
scroll to position [0, 0]
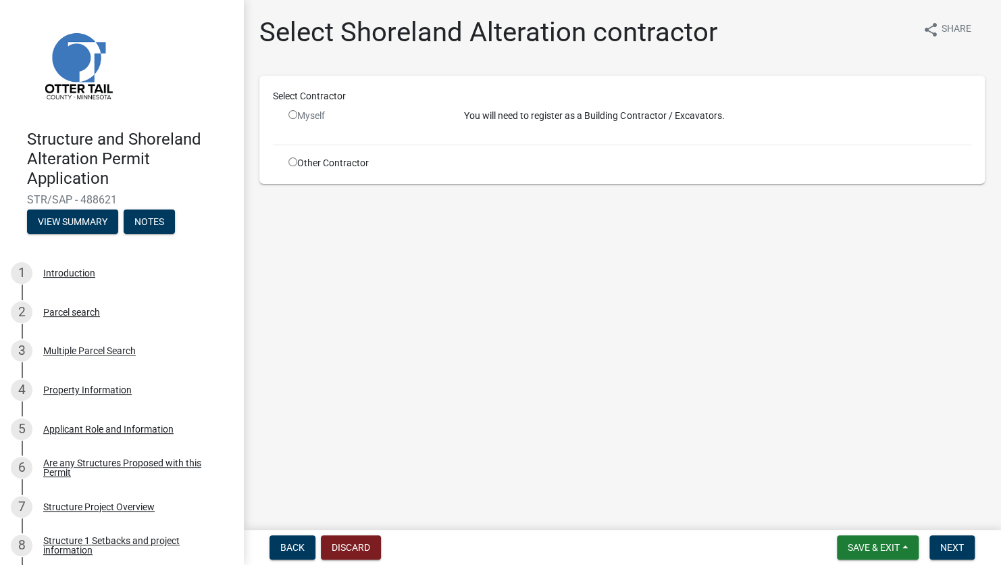
click at [291, 163] on input "radio" at bounding box center [292, 161] width 9 height 9
radio input "true"
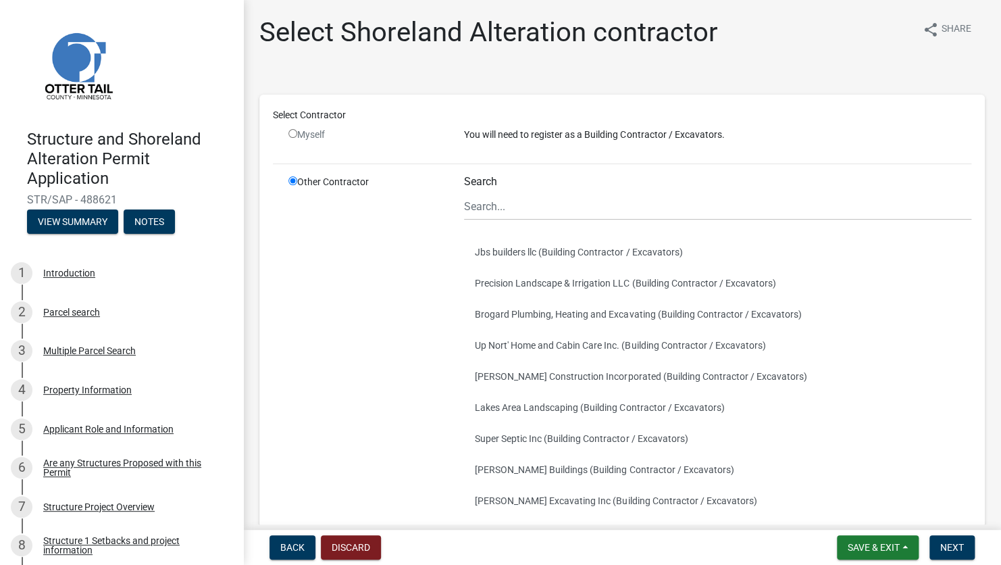
click at [289, 134] on input "radio" at bounding box center [292, 133] width 9 height 9
radio input "false"
radio input "true"
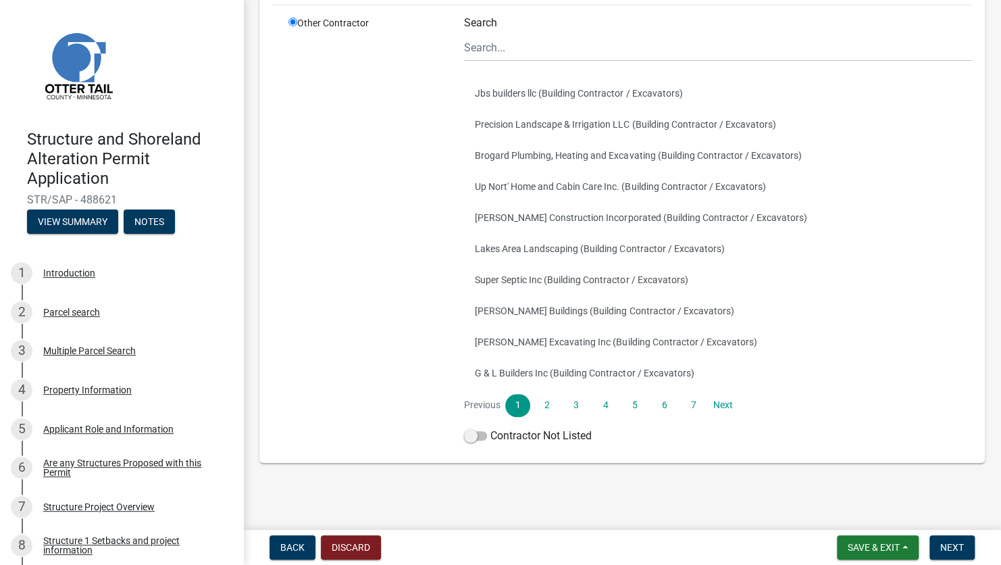
scroll to position [159, 0]
click at [481, 432] on span at bounding box center [475, 434] width 23 height 9
click at [490, 427] on input "Contractor Not Listed" at bounding box center [490, 427] width 0 height 0
click at [948, 550] on span "Next" at bounding box center [952, 547] width 24 height 11
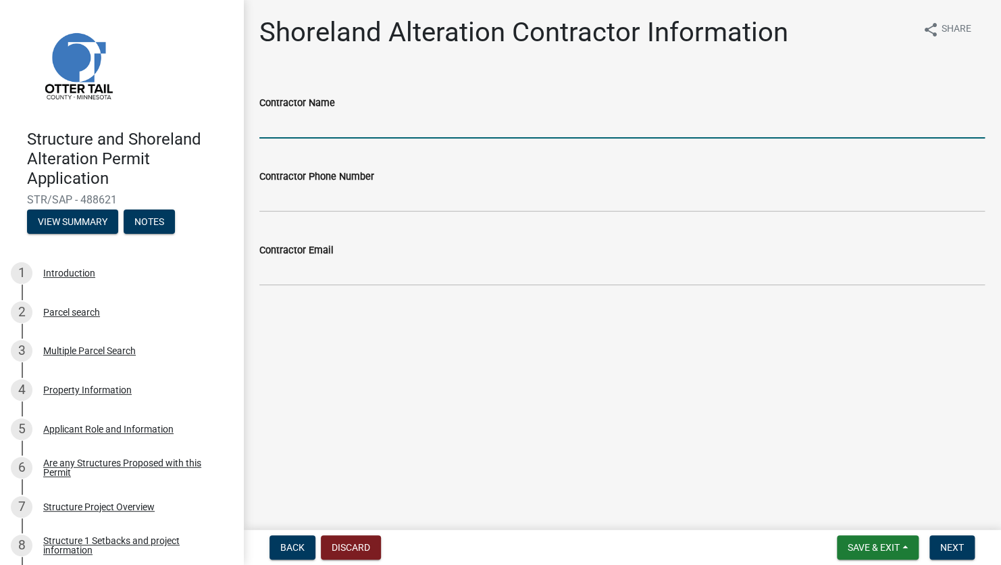
click at [338, 120] on input "Contractor Name" at bounding box center [622, 125] width 726 height 28
type input "4mations Landscape & Design"
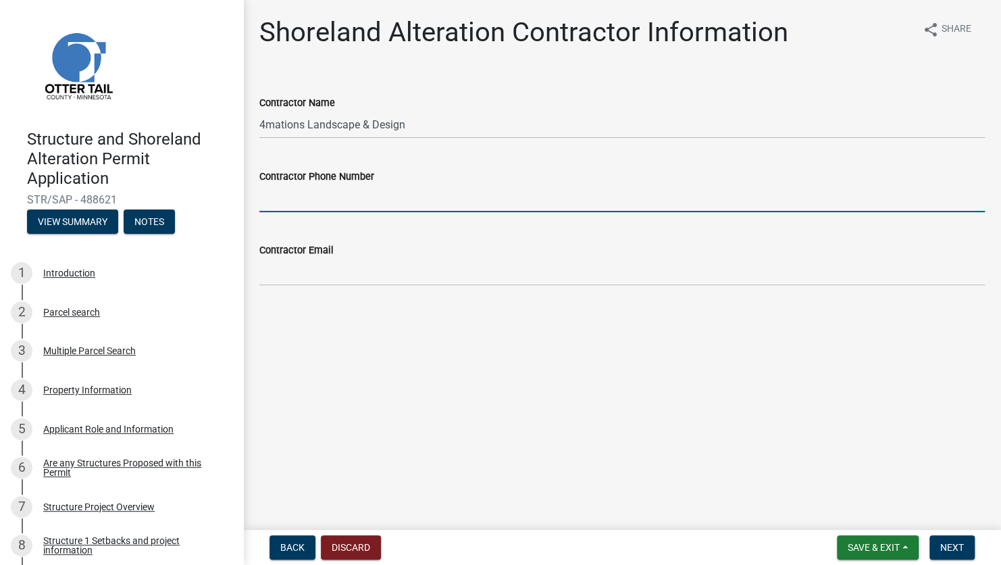
click at [336, 205] on input "Contractor Phone Number" at bounding box center [622, 198] width 726 height 28
type input "2182051073"
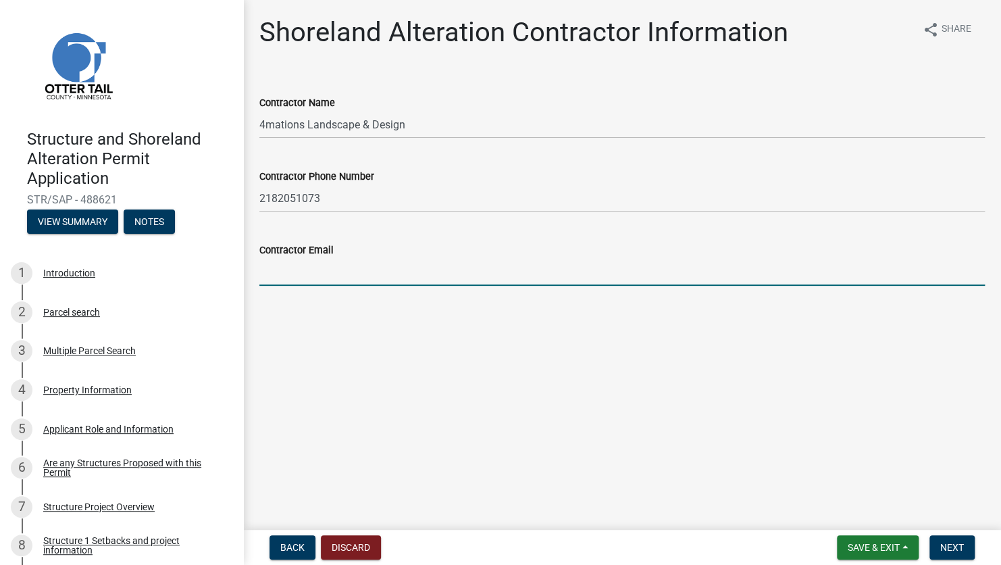
click at [338, 284] on input "Contractor Email" at bounding box center [622, 272] width 726 height 28
type input "[EMAIL_ADDRESS][DOMAIN_NAME]"
click at [960, 549] on span "Next" at bounding box center [952, 547] width 24 height 11
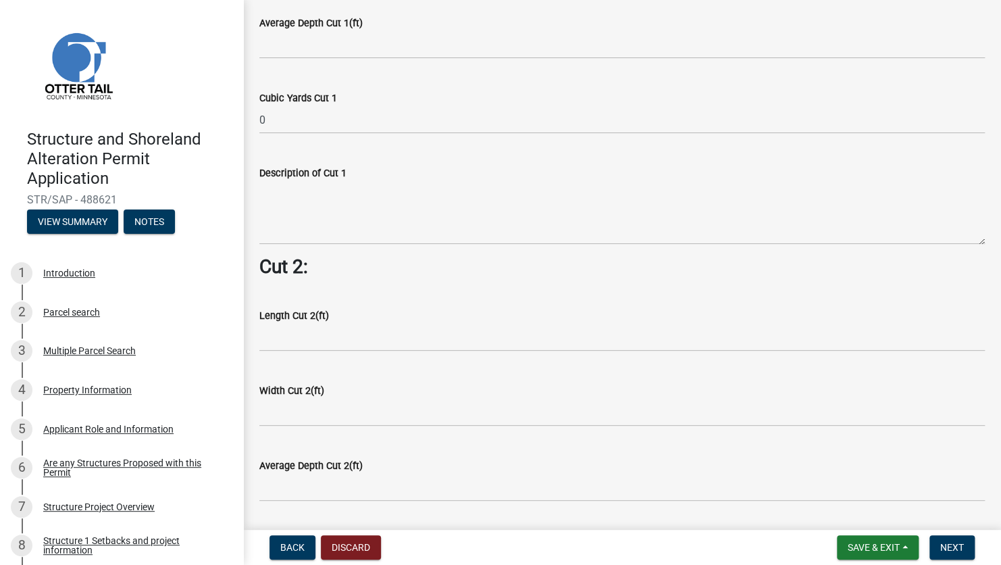
scroll to position [878, 0]
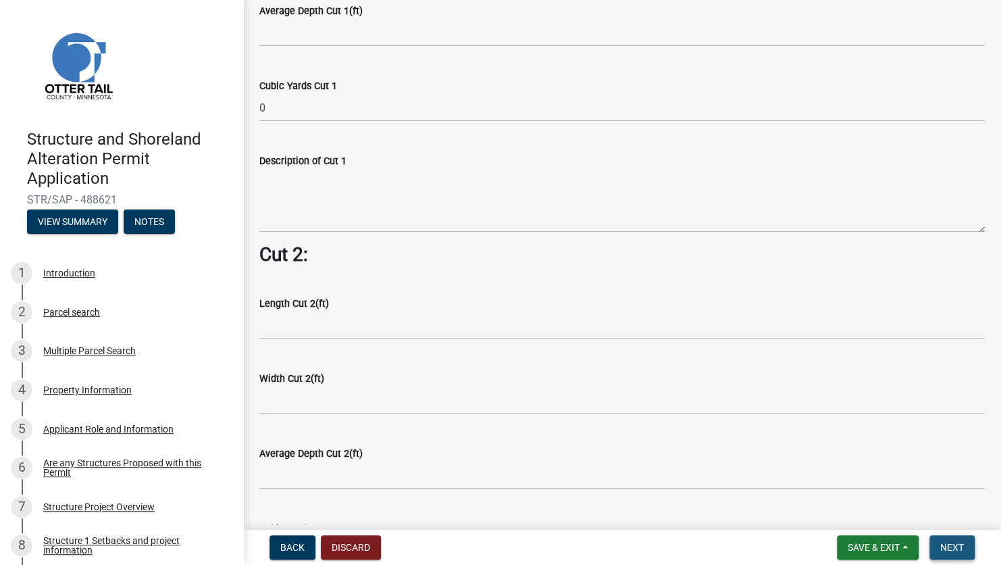
click at [960, 543] on span "Next" at bounding box center [952, 547] width 24 height 11
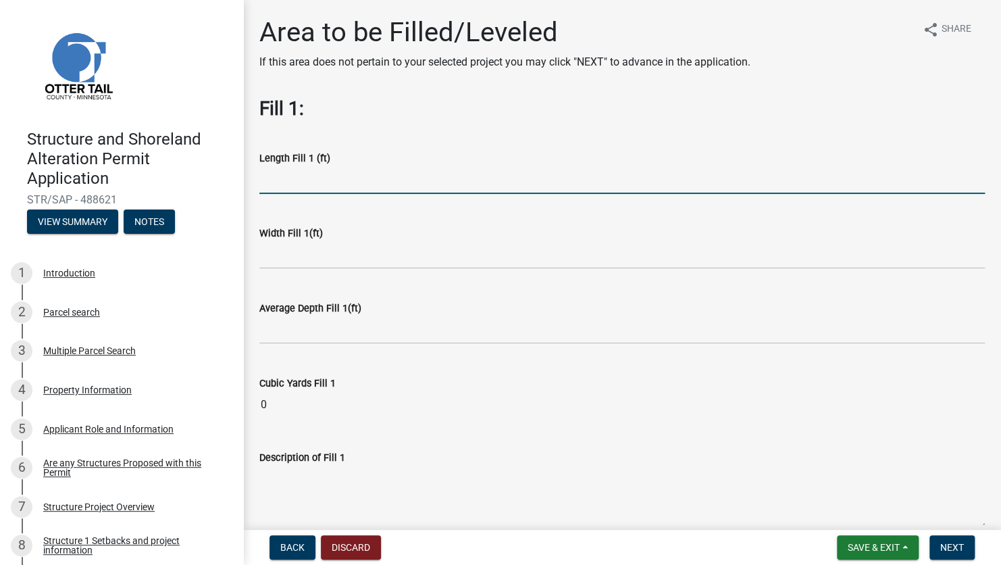
click at [326, 180] on input "text" at bounding box center [622, 180] width 726 height 28
type input "20"
click at [279, 255] on input "text" at bounding box center [622, 255] width 726 height 28
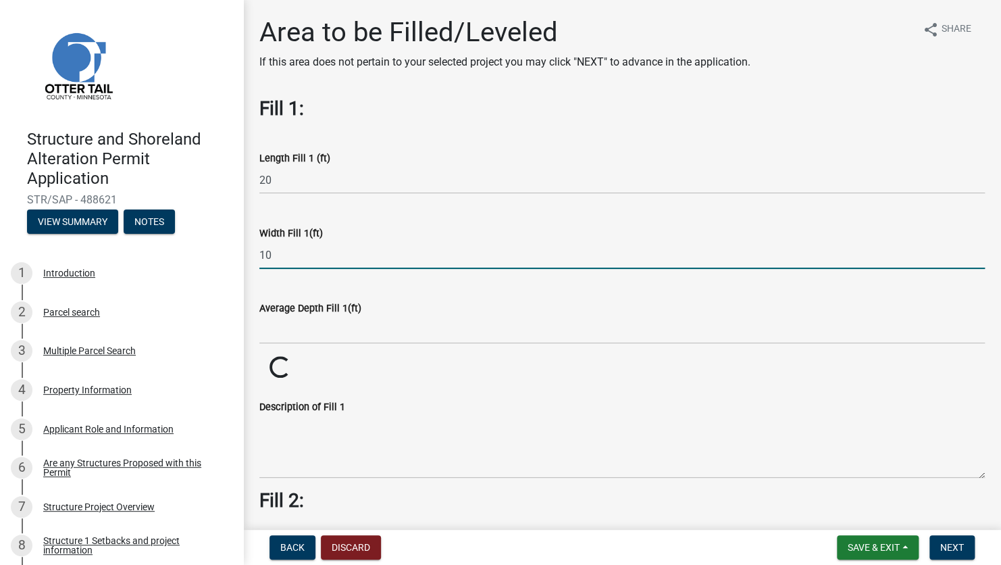
type input "10"
click at [307, 321] on input "text" at bounding box center [622, 330] width 726 height 28
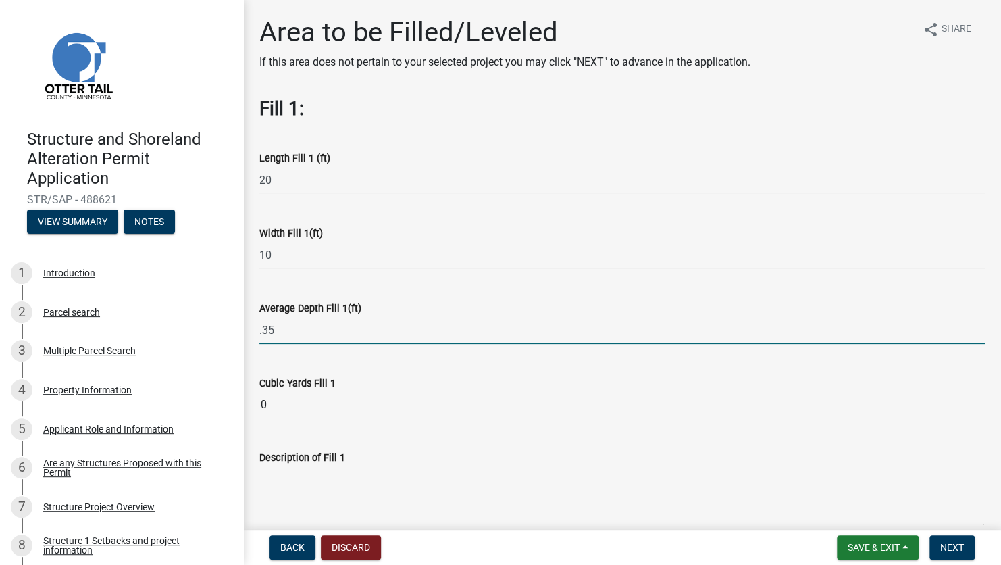
scroll to position [135, 0]
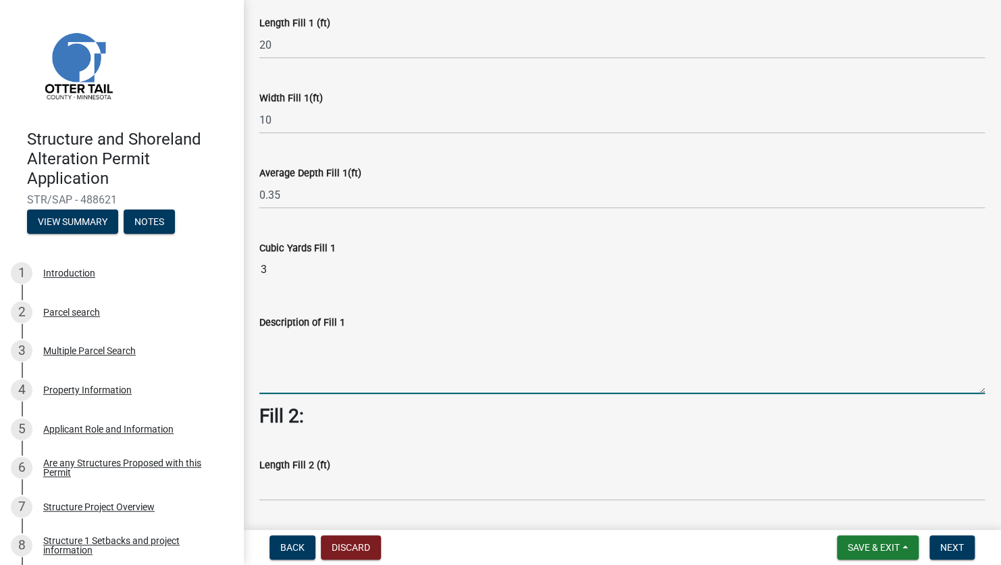
scroll to position [0, 0]
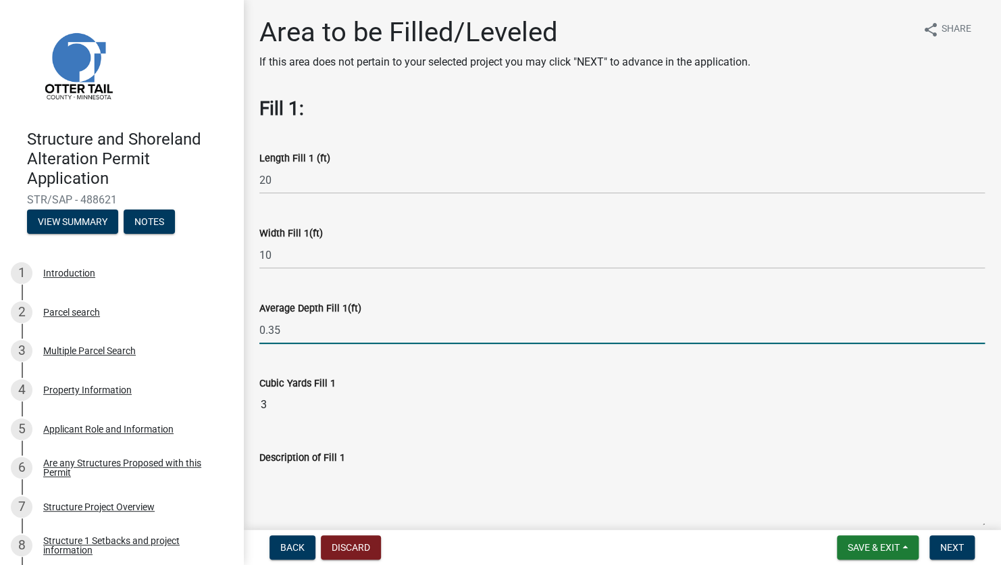
drag, startPoint x: 268, startPoint y: 332, endPoint x: 247, endPoint y: 330, distance: 21.0
type input "0.5"
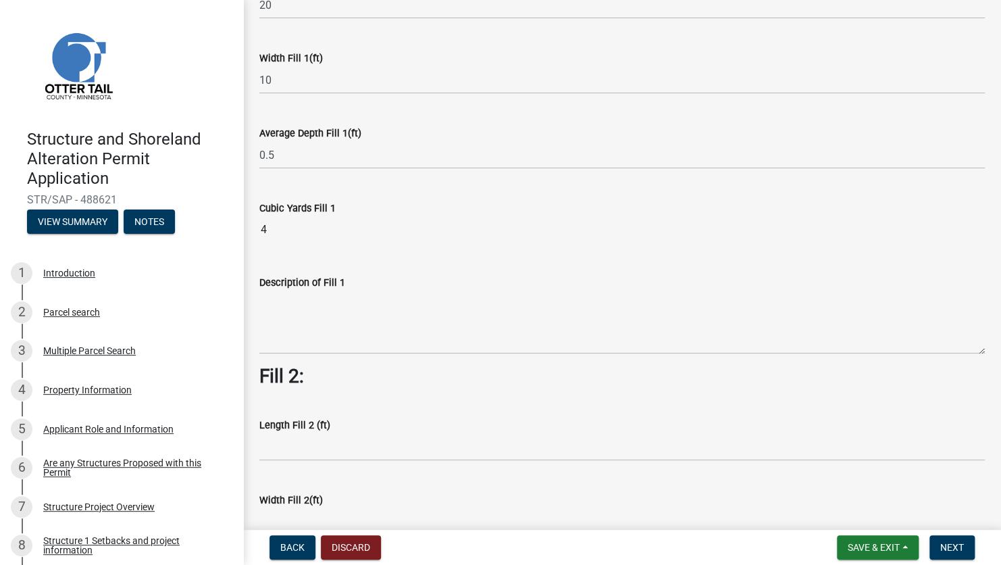
scroll to position [203, 0]
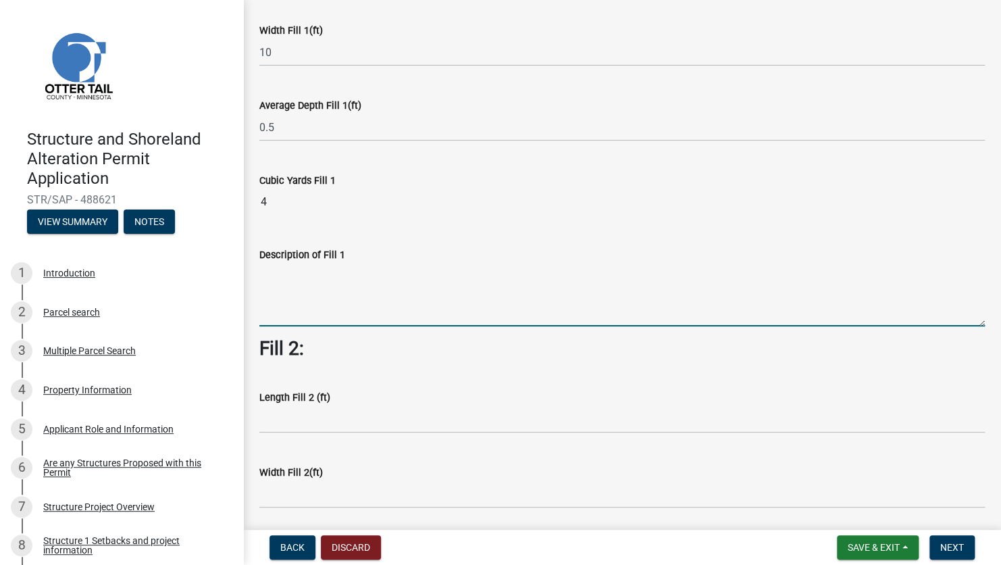
click at [332, 312] on textarea "Description of Fill 1" at bounding box center [622, 294] width 726 height 63
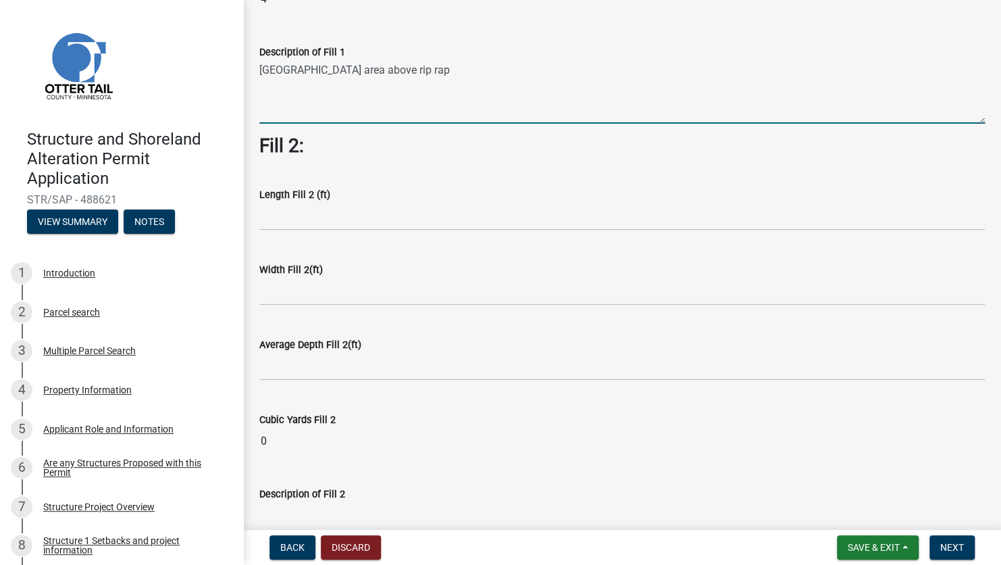
scroll to position [473, 0]
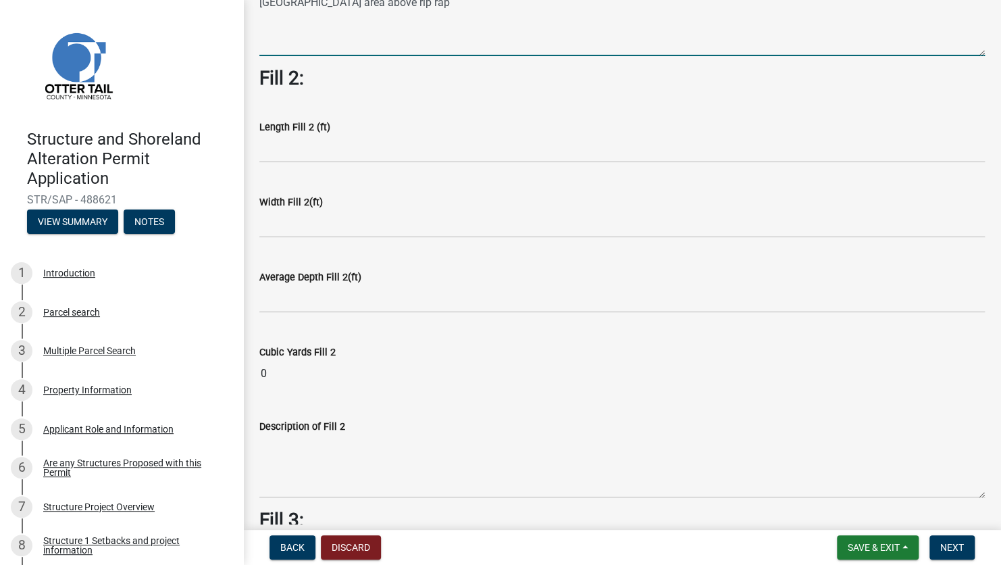
type textarea "[GEOGRAPHIC_DATA] area above rip rap"
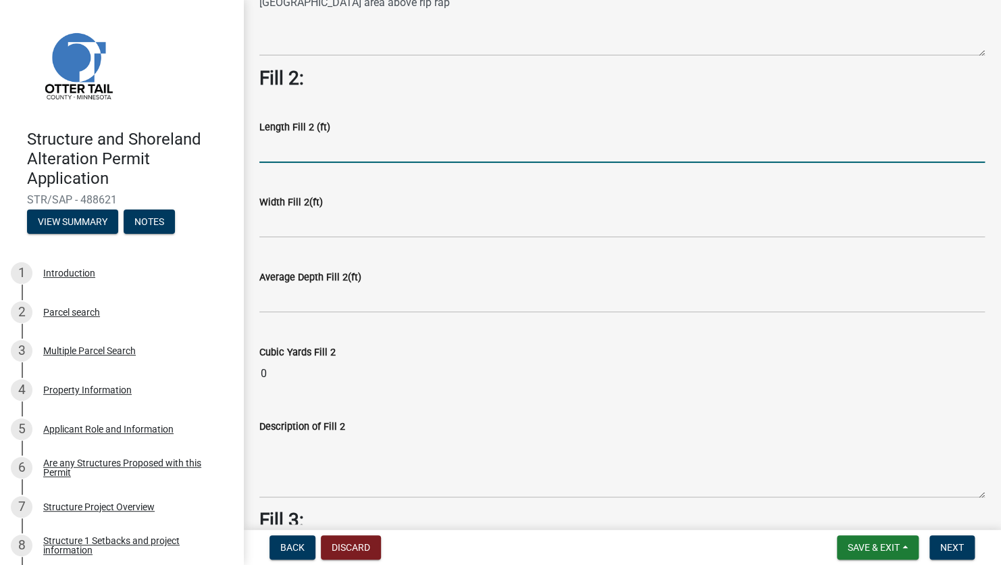
click at [320, 148] on input "text" at bounding box center [622, 149] width 726 height 28
type input "70"
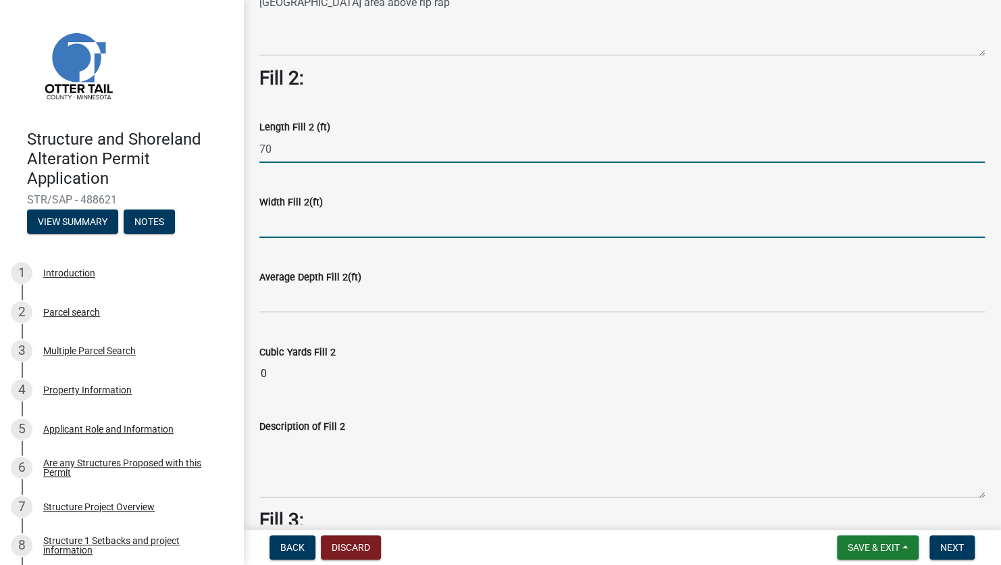
click at [338, 225] on input "text" at bounding box center [622, 224] width 726 height 28
type input "10"
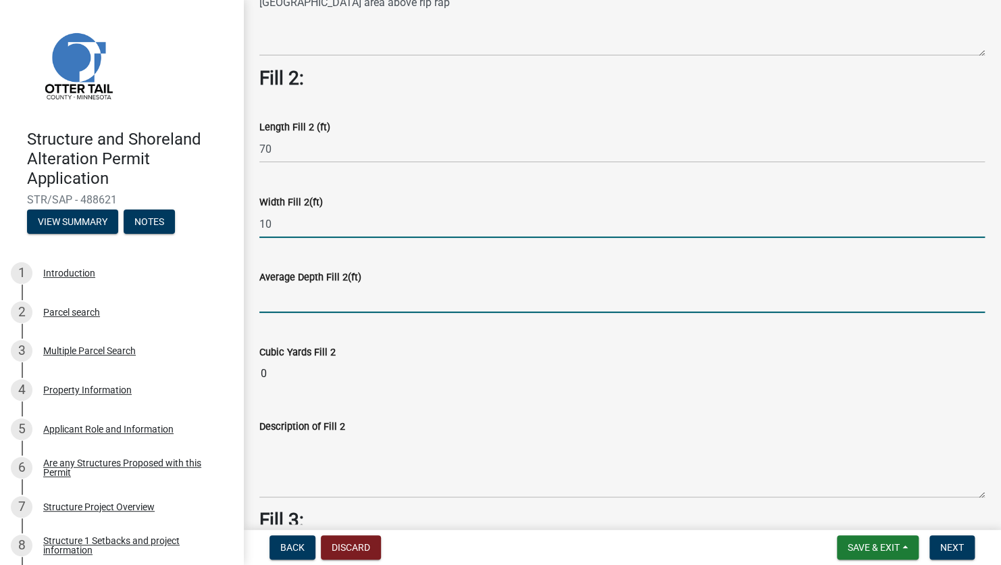
click at [276, 298] on input "text" at bounding box center [622, 299] width 726 height 28
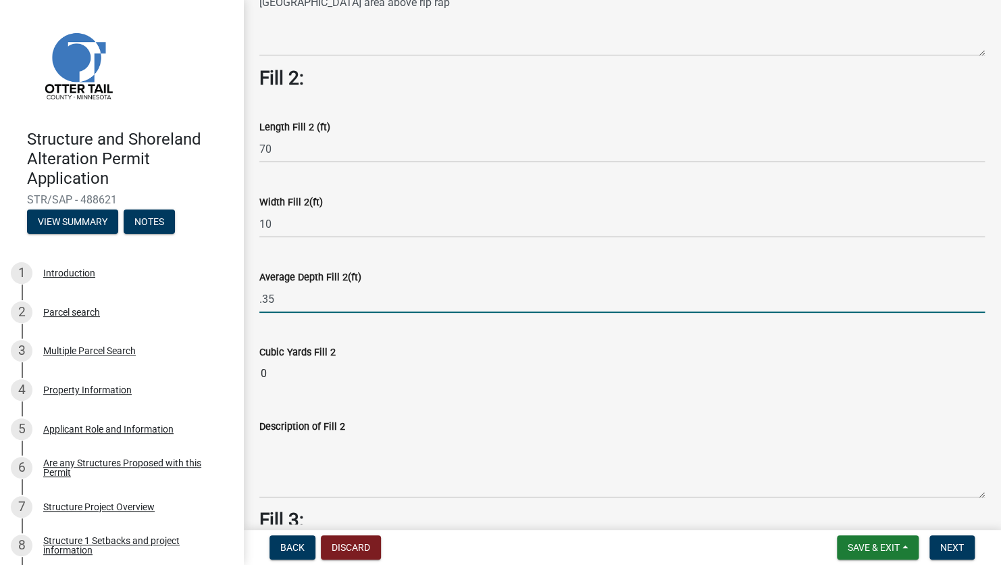
type input "0.35"
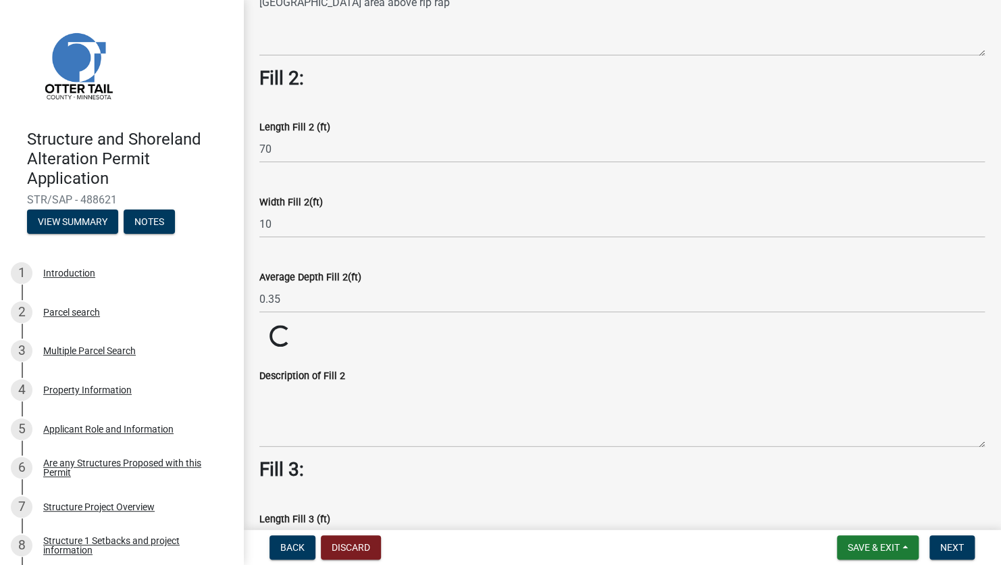
click at [450, 372] on div "Description of Fill 2" at bounding box center [622, 375] width 726 height 16
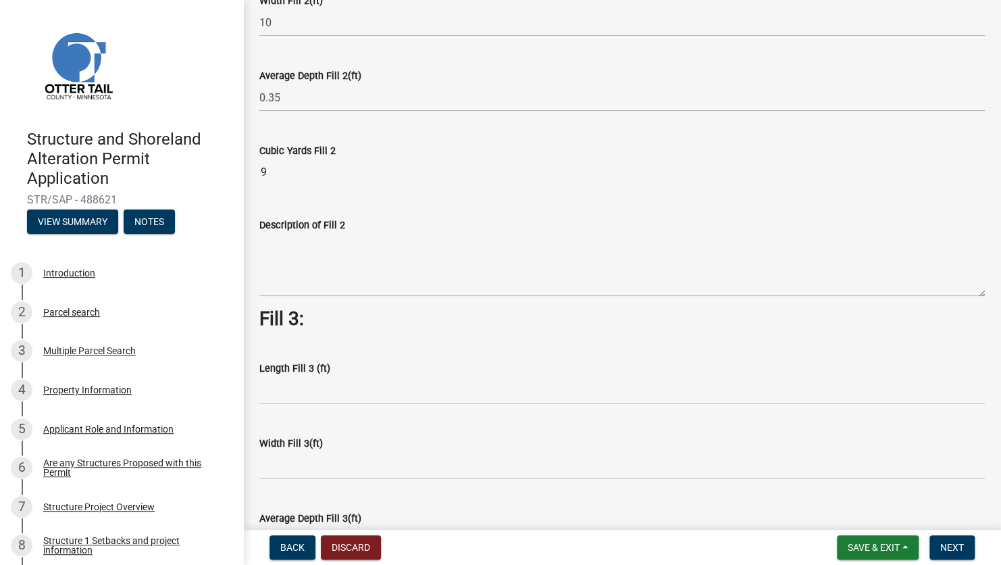
scroll to position [676, 0]
click at [430, 184] on input "9" at bounding box center [622, 170] width 726 height 27
click at [422, 213] on div "Description of Fill 2" at bounding box center [622, 246] width 726 height 99
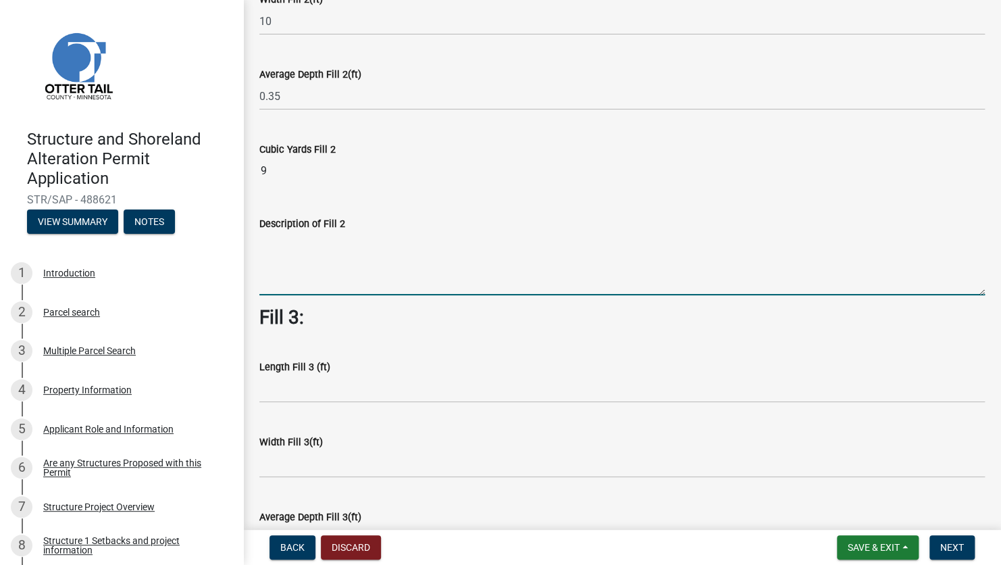
click at [357, 243] on textarea "Description of Fill 2" at bounding box center [622, 263] width 726 height 63
click at [370, 215] on div "Description of Fill 2" at bounding box center [622, 223] width 726 height 16
click at [344, 244] on textarea "Description of Fill 2" at bounding box center [622, 263] width 726 height 63
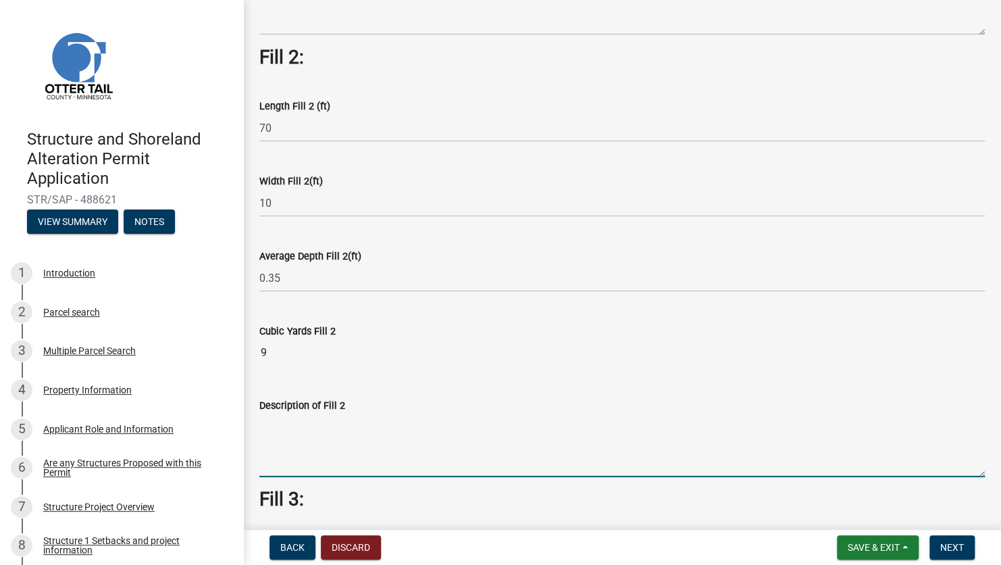
scroll to position [473, 0]
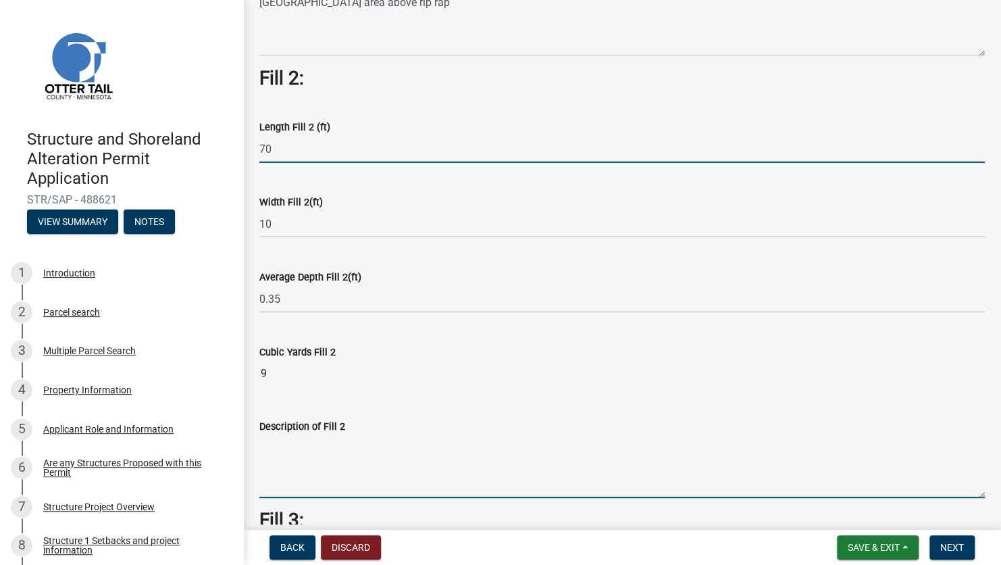
drag, startPoint x: 287, startPoint y: 149, endPoint x: 267, endPoint y: 149, distance: 20.3
click at [267, 149] on input "70" at bounding box center [622, 149] width 726 height 28
type input "7"
type input "100"
click at [484, 397] on wm-data-entity-input-list "Fill 1: Length Fill 1 (ft) 20 Width Fill 1(ft) 10 Average Depth Fill 1(ft) 0.5 …" at bounding box center [622, 324] width 726 height 1401
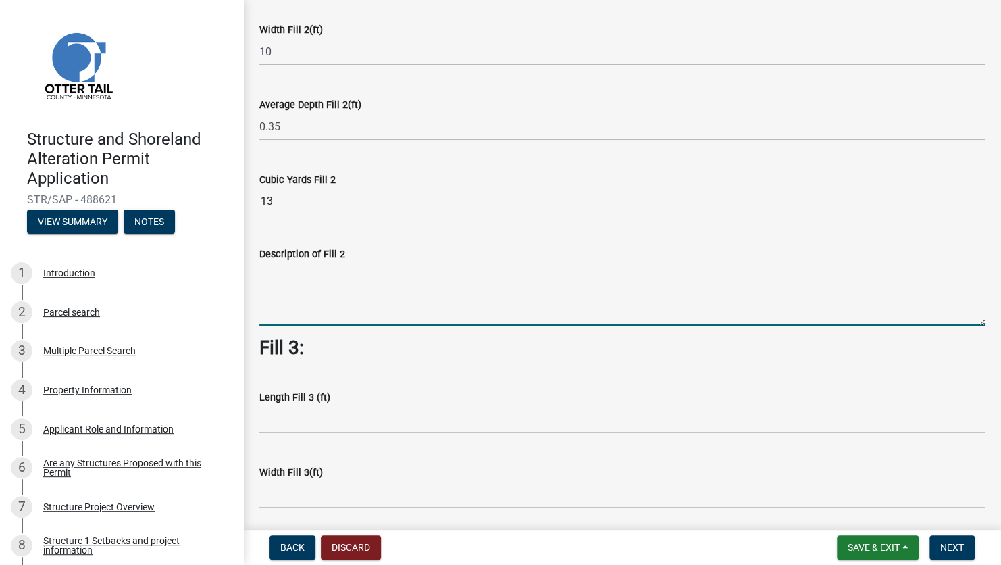
scroll to position [676, 0]
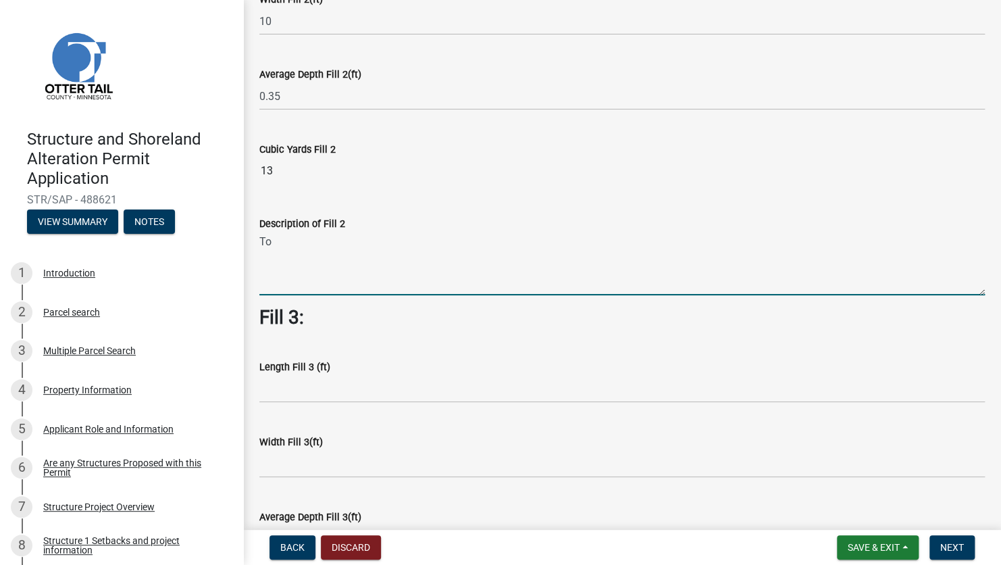
type textarea "T"
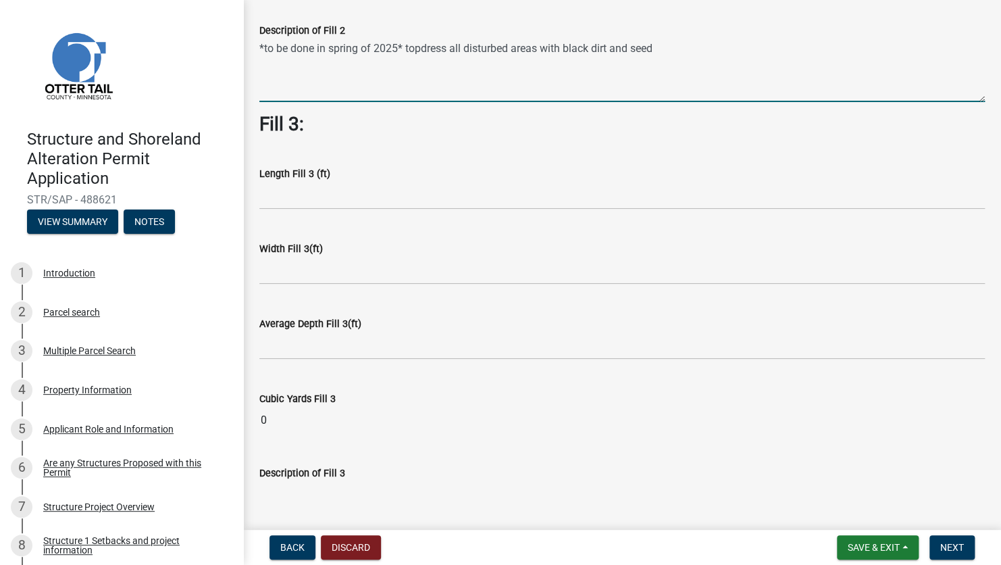
scroll to position [878, 0]
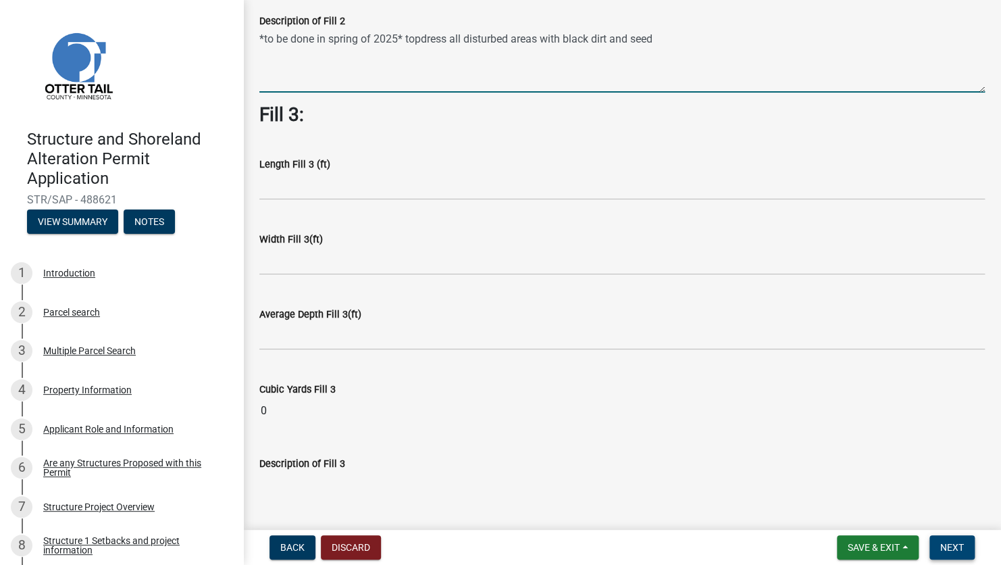
type textarea "*to be done in spring of 2025* topdress all disturbed areas with black dirt and…"
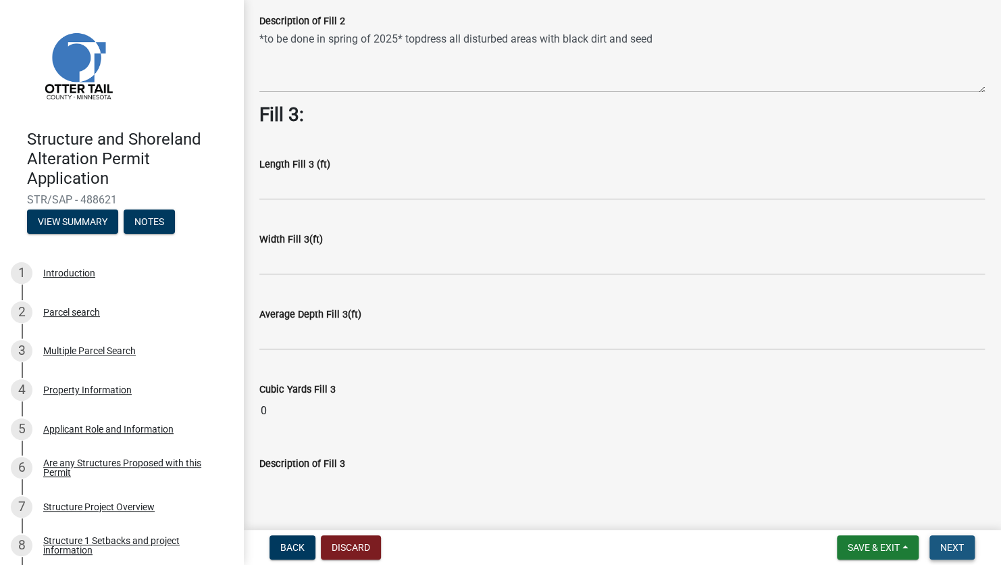
click at [960, 546] on span "Next" at bounding box center [952, 547] width 24 height 11
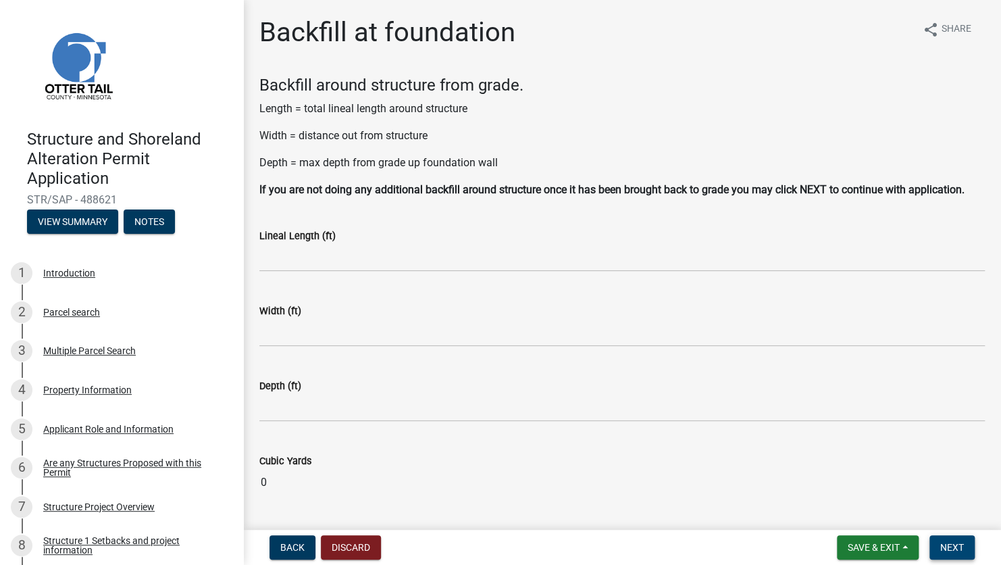
click at [955, 551] on span "Next" at bounding box center [952, 547] width 24 height 11
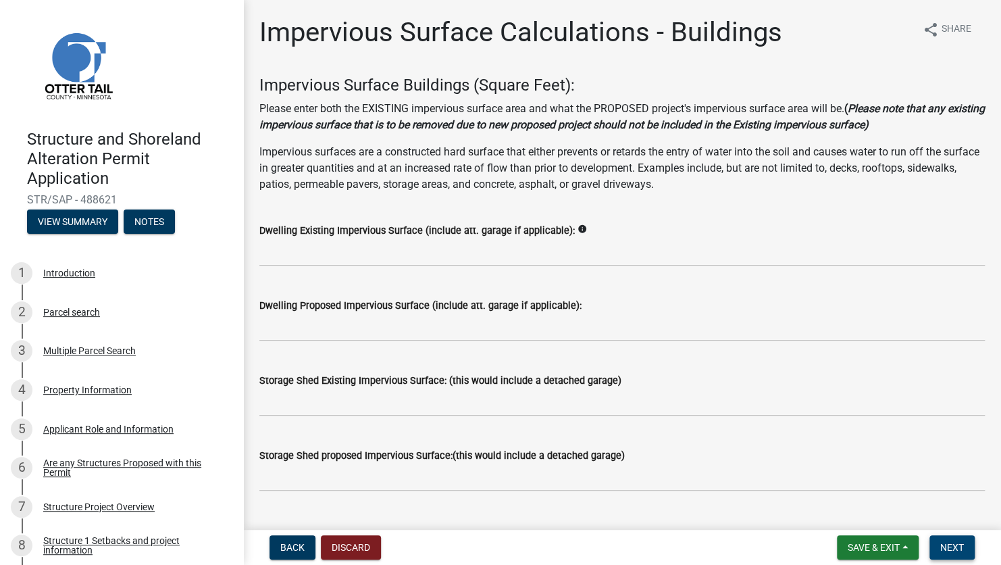
click at [947, 550] on span "Next" at bounding box center [952, 547] width 24 height 11
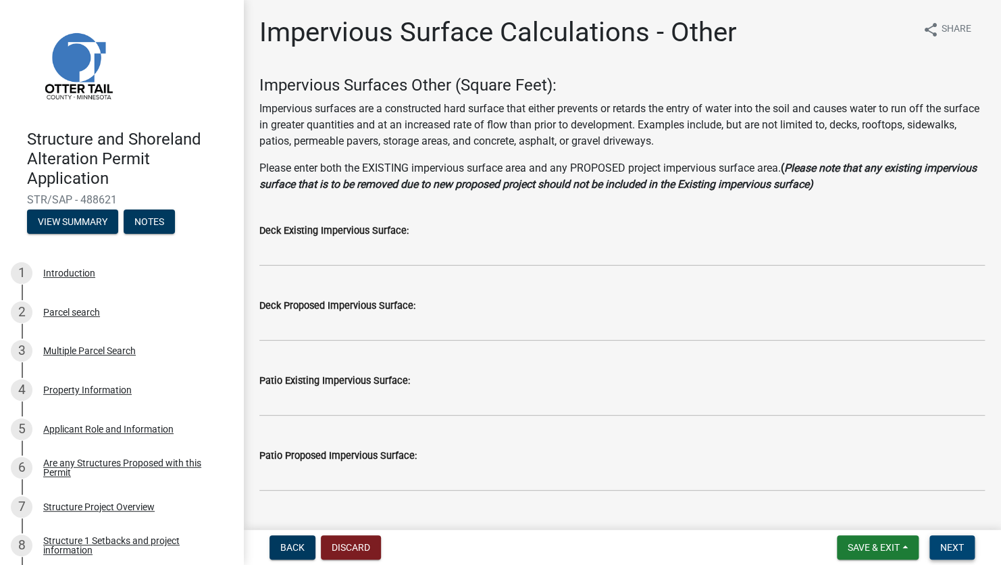
click at [952, 546] on span "Next" at bounding box center [952, 547] width 24 height 11
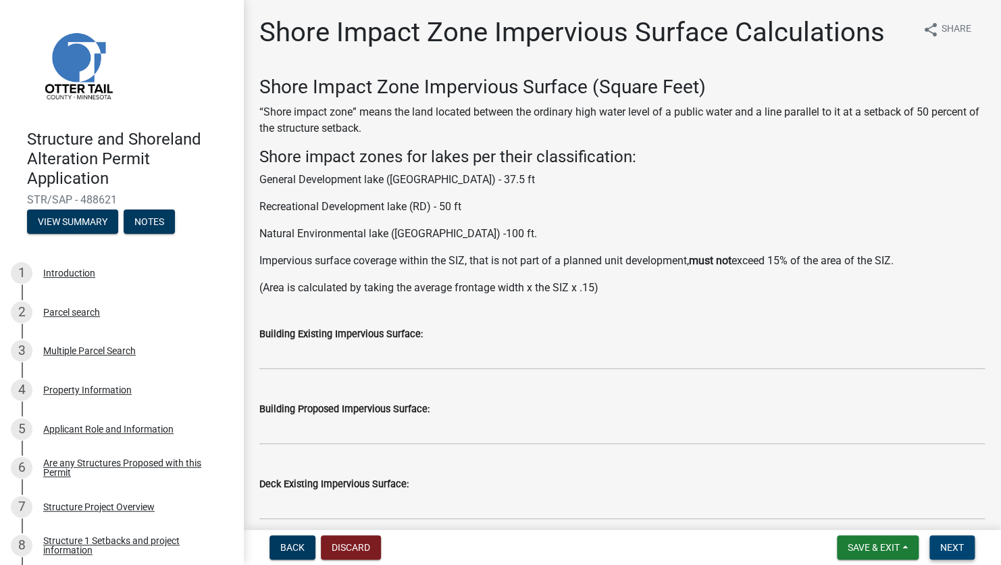
click at [952, 551] on span "Next" at bounding box center [952, 547] width 24 height 11
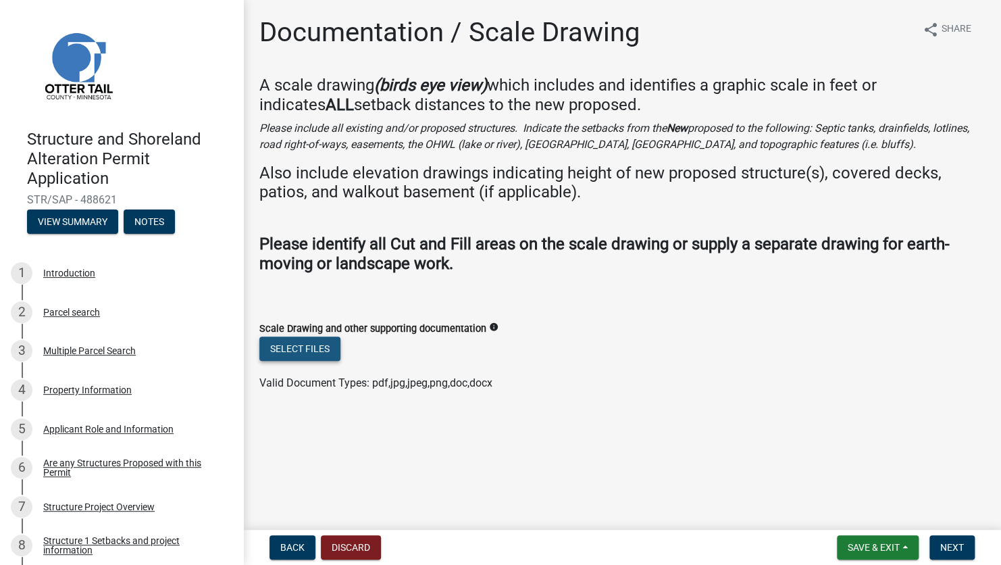
click at [315, 351] on button "Select files" at bounding box center [299, 348] width 81 height 24
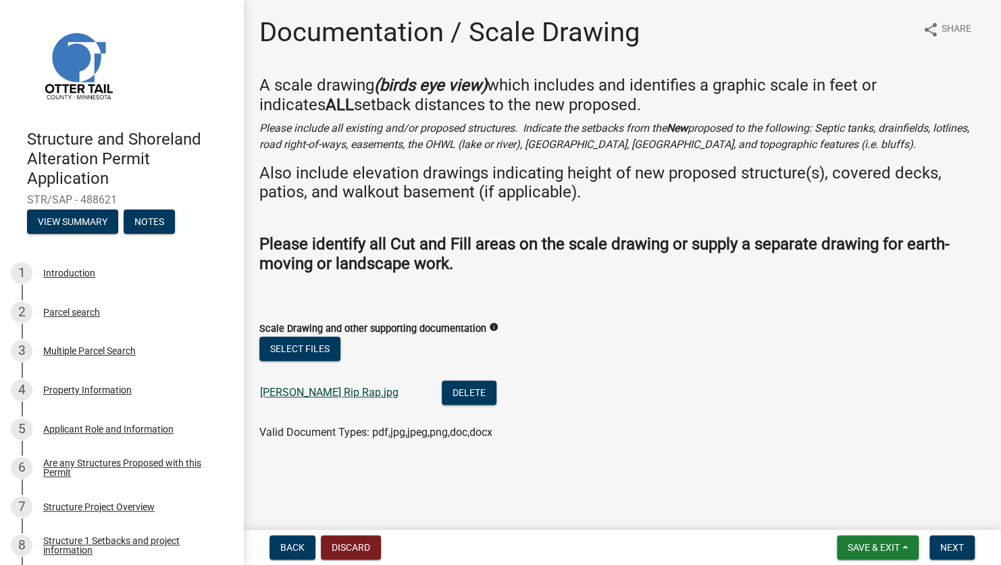
click at [346, 389] on link "[PERSON_NAME] Rip Rap.jpg" at bounding box center [329, 392] width 138 height 13
click at [952, 544] on span "Next" at bounding box center [952, 547] width 24 height 11
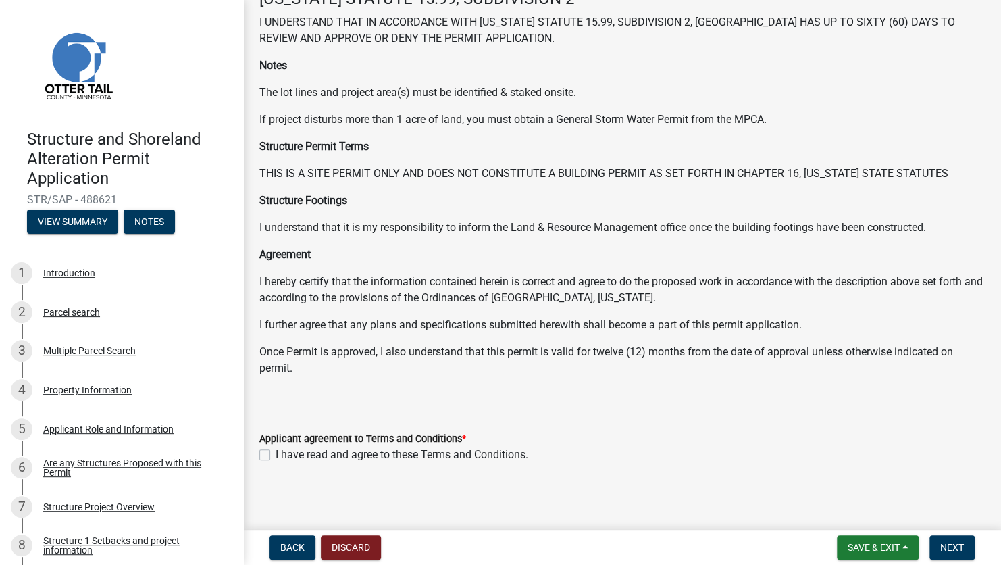
scroll to position [89, 0]
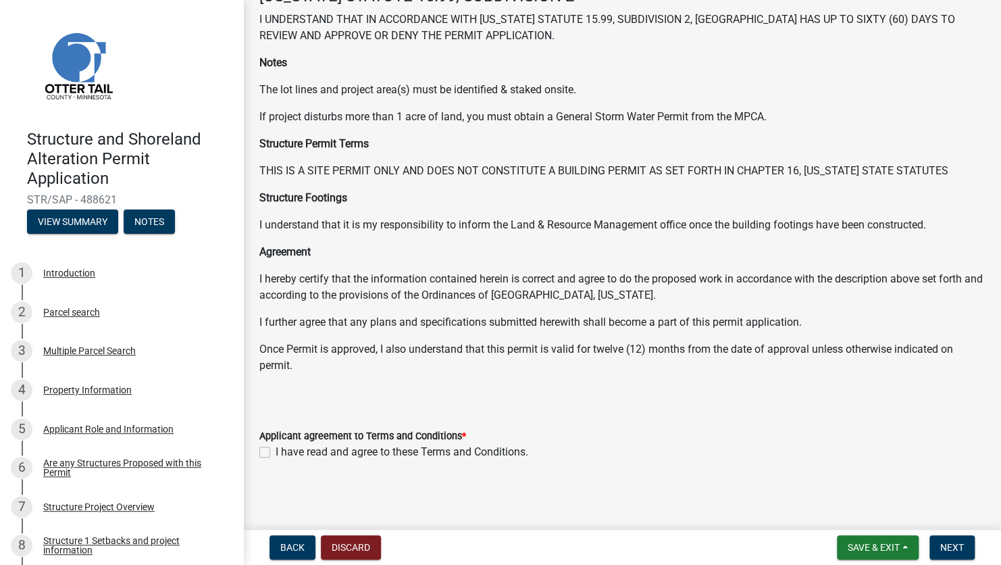
click at [276, 449] on label "I have read and agree to these Terms and Conditions." at bounding box center [402, 452] width 253 height 16
click at [276, 449] on input "I have read and agree to these Terms and Conditions." at bounding box center [280, 448] width 9 height 9
checkbox input "true"
click at [945, 543] on span "Next" at bounding box center [952, 547] width 24 height 11
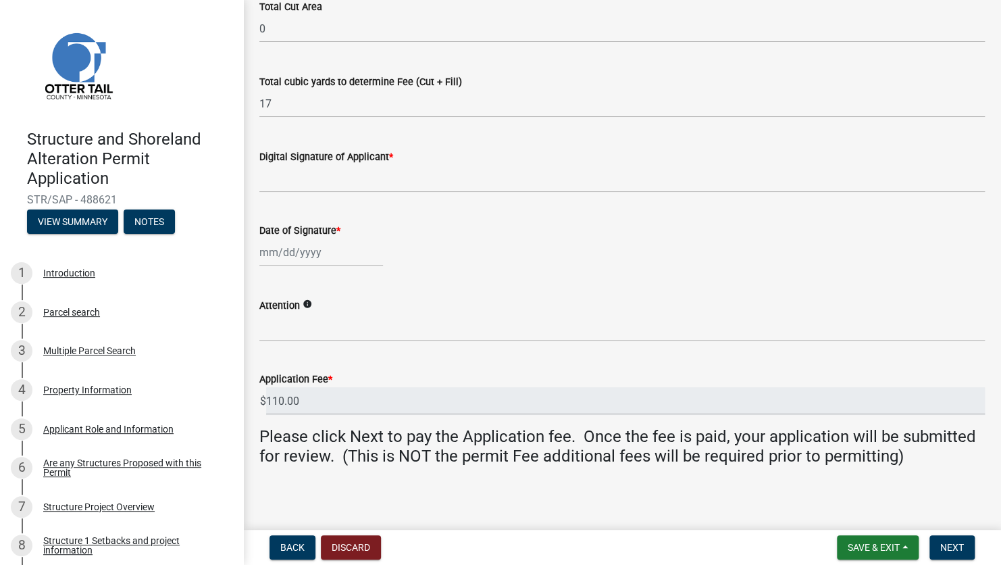
scroll to position [273, 0]
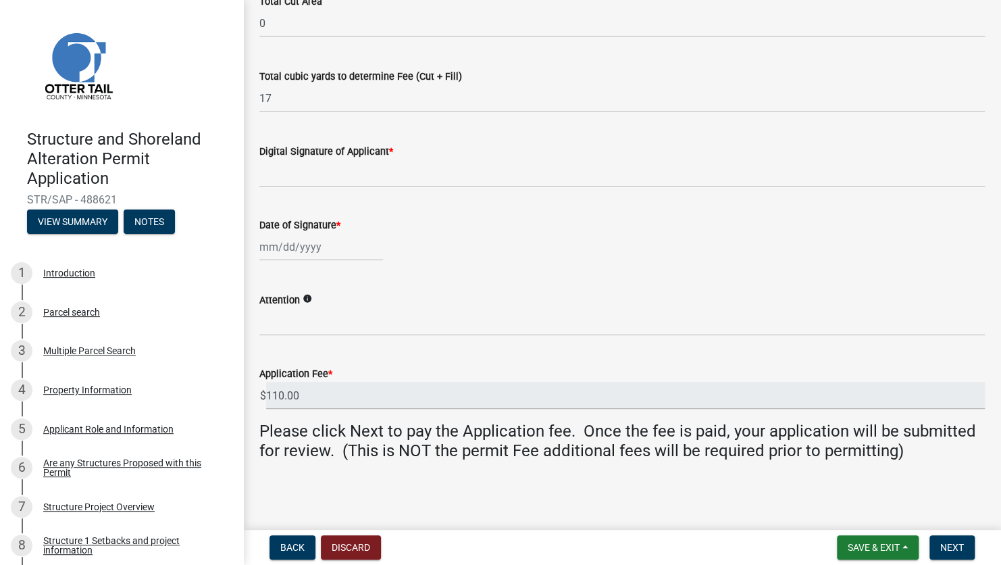
click at [284, 240] on div at bounding box center [321, 247] width 124 height 28
select select "10"
select select "2025"
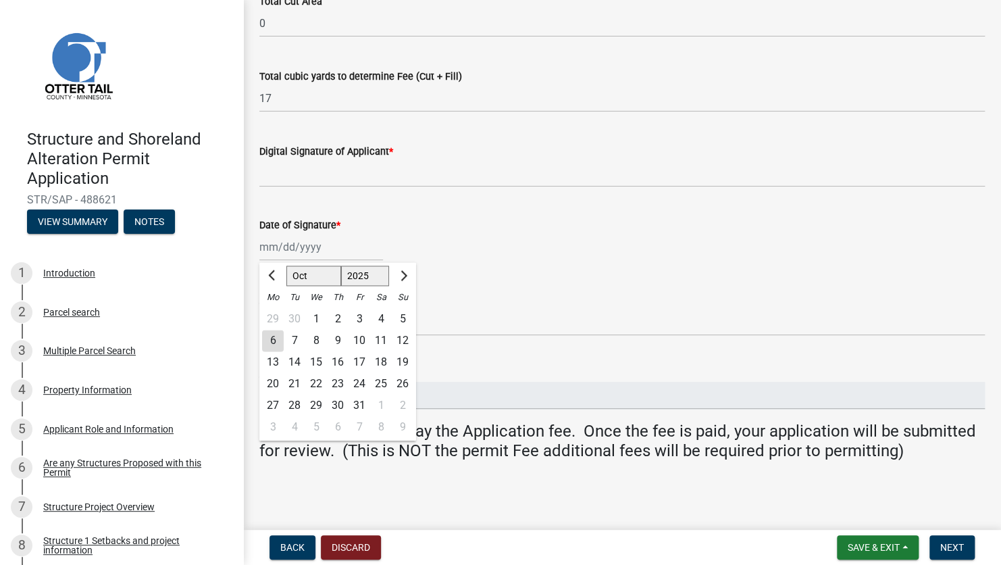
click at [487, 261] on wm-data-entity-input "Date of Signature * [PERSON_NAME] Apr [PERSON_NAME][DATE] Sep Oct Nov [DATE] 15…" at bounding box center [622, 235] width 726 height 75
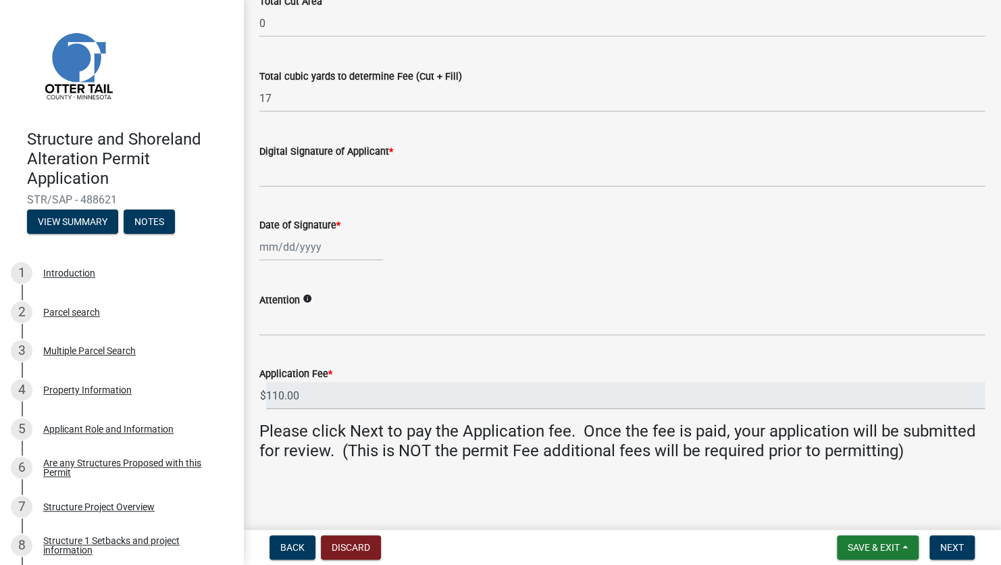
click at [308, 248] on div at bounding box center [321, 247] width 124 height 28
select select "10"
select select "2025"
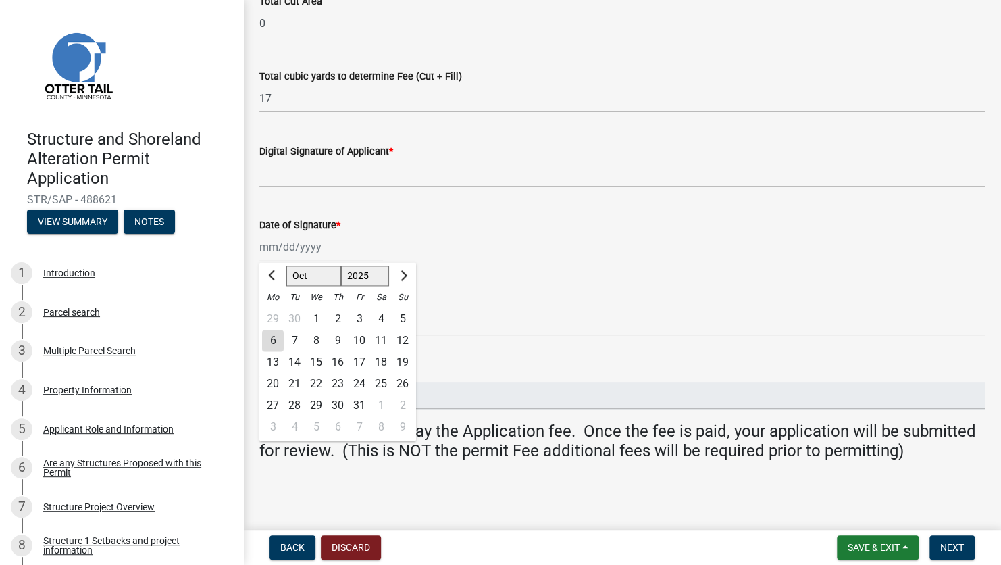
click at [270, 346] on div "6" at bounding box center [273, 341] width 22 height 22
type input "[DATE]"
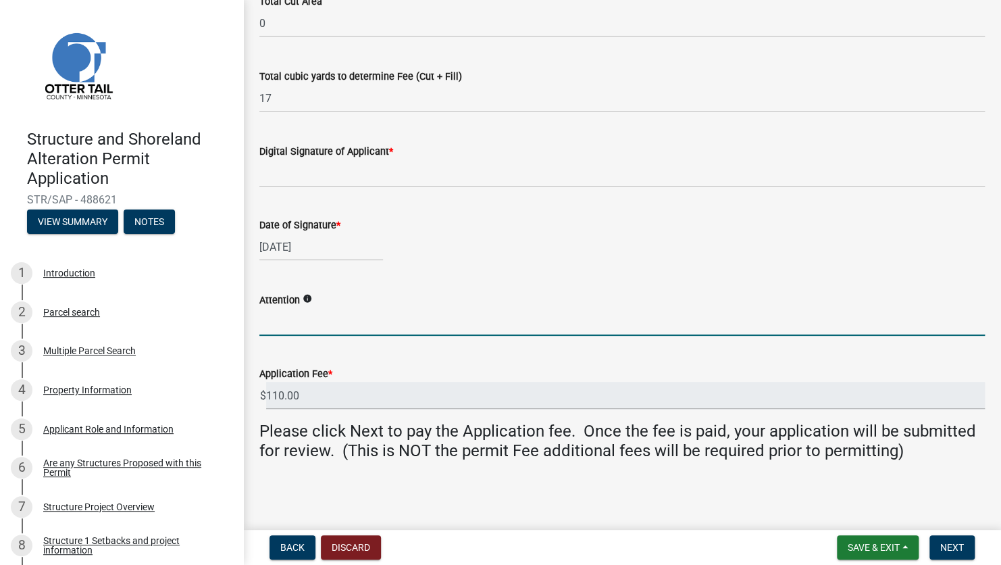
click at [278, 328] on input "Attention" at bounding box center [622, 322] width 726 height 28
click at [546, 246] on div "[DATE]" at bounding box center [622, 247] width 726 height 28
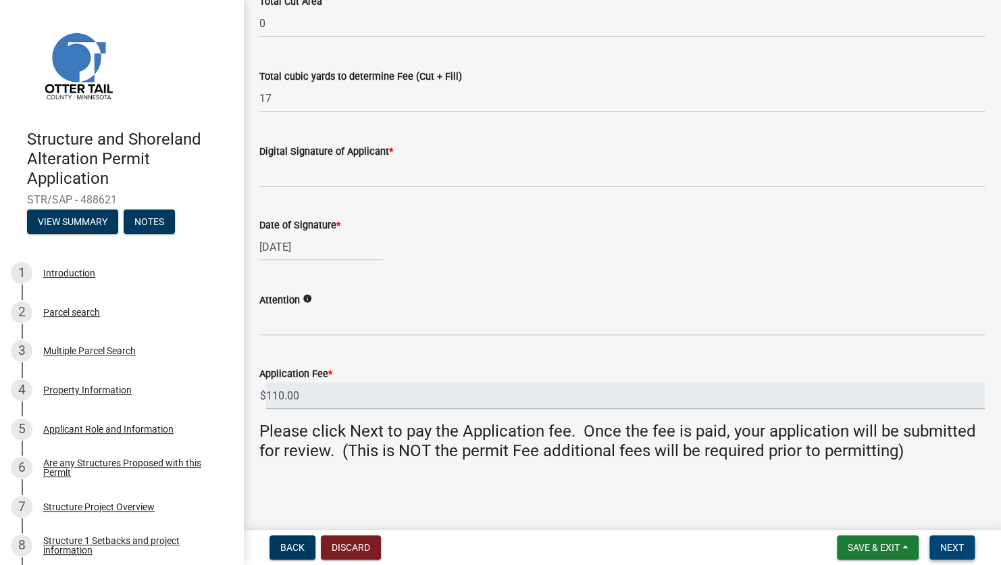
click at [952, 547] on span "Next" at bounding box center [952, 547] width 24 height 11
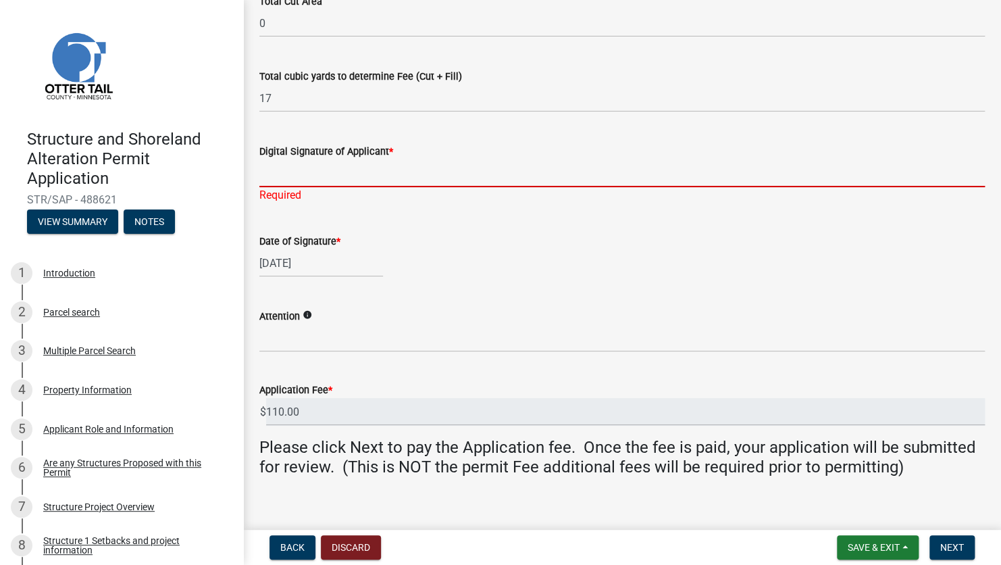
click at [431, 168] on input "Digital Signature of Applicant *" at bounding box center [622, 173] width 726 height 28
type input "[PERSON_NAME]"
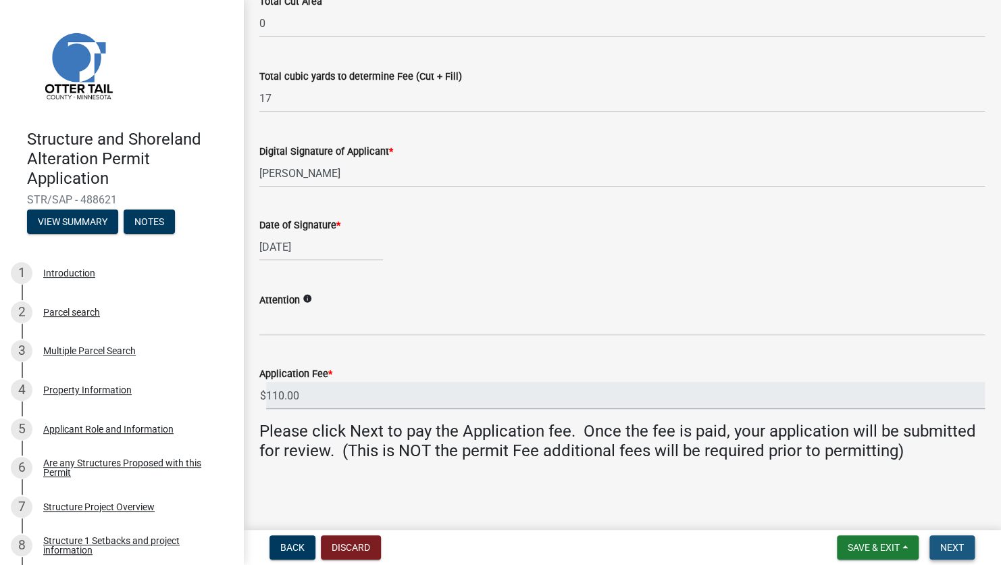
click at [957, 551] on span "Next" at bounding box center [952, 547] width 24 height 11
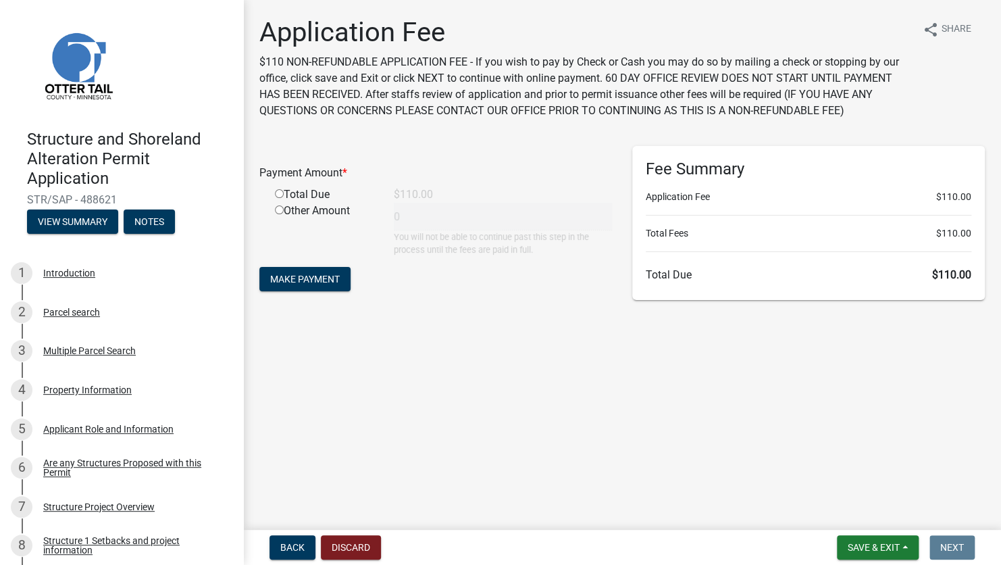
click at [280, 211] on input "radio" at bounding box center [279, 209] width 9 height 9
radio input "true"
click at [281, 192] on input "radio" at bounding box center [279, 193] width 9 height 9
radio input "true"
radio input "false"
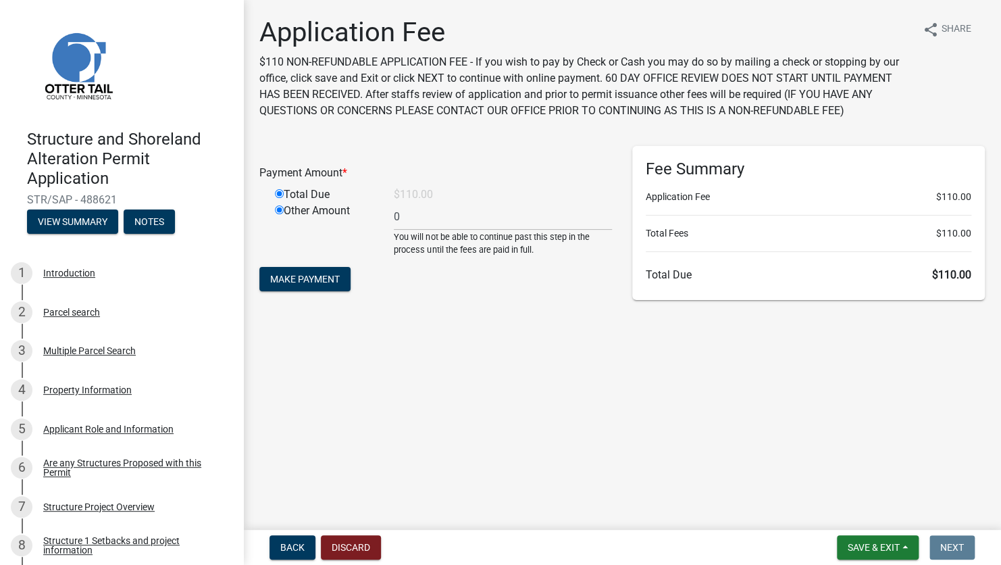
type input "110"
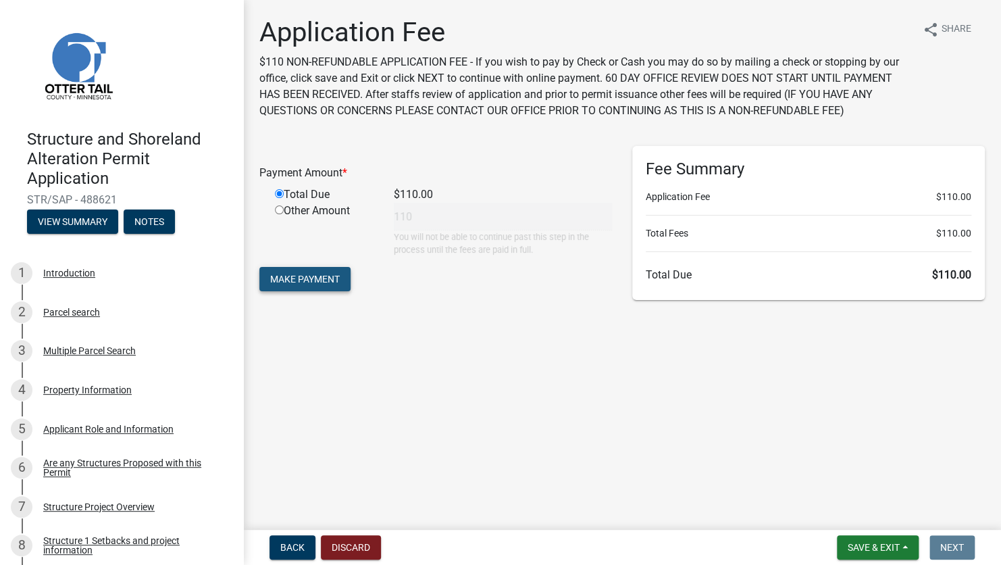
click at [318, 281] on span "Make Payment" at bounding box center [305, 279] width 70 height 11
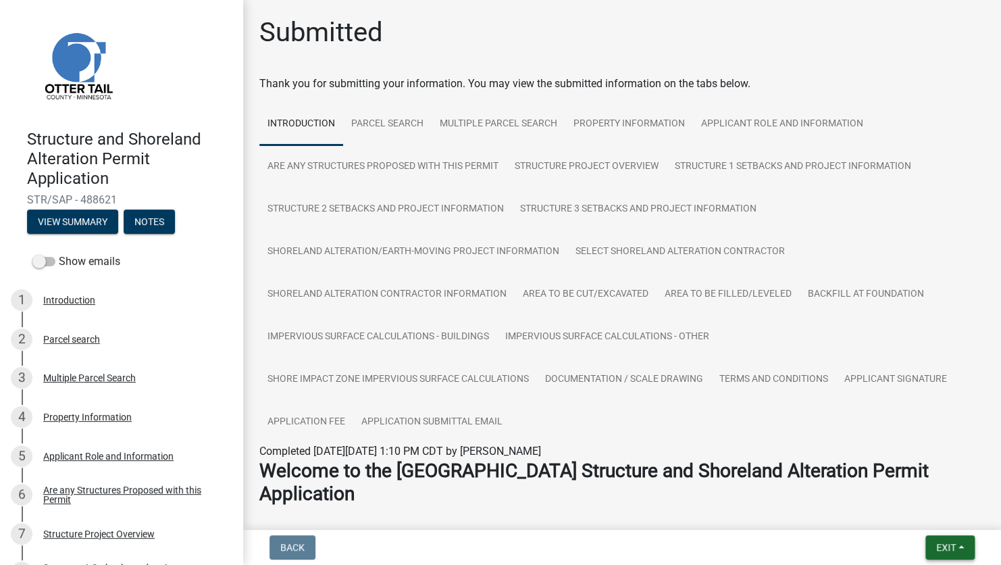
click at [945, 549] on span "Exit" at bounding box center [946, 547] width 20 height 11
click at [896, 508] on button "Save & Exit" at bounding box center [921, 512] width 108 height 32
